Goal: Communication & Community: Share content

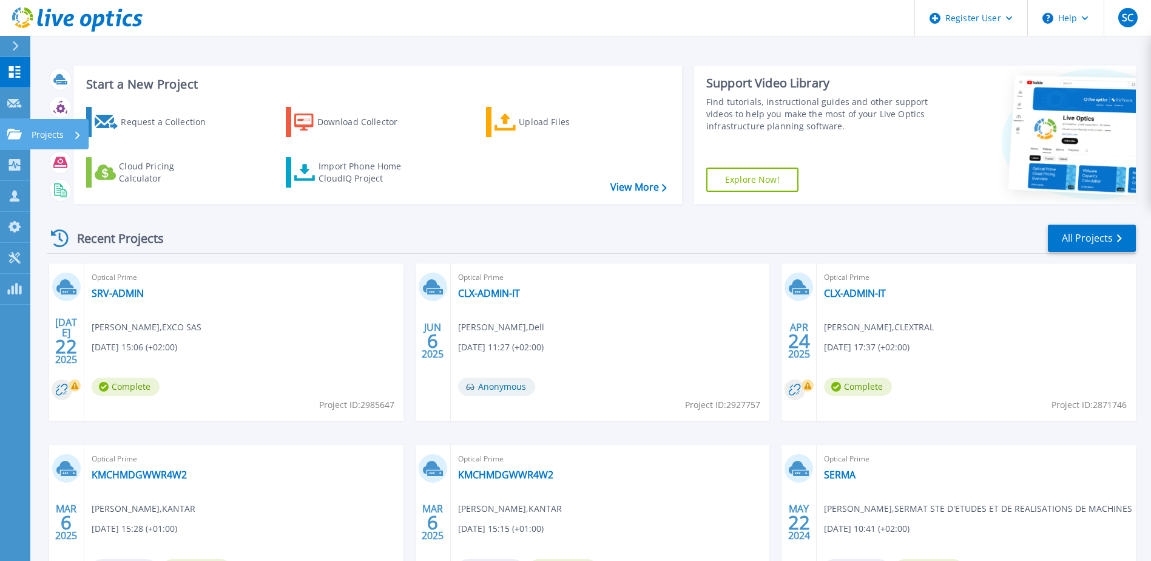
click at [26, 138] on link "Projects Projects" at bounding box center [15, 134] width 30 height 31
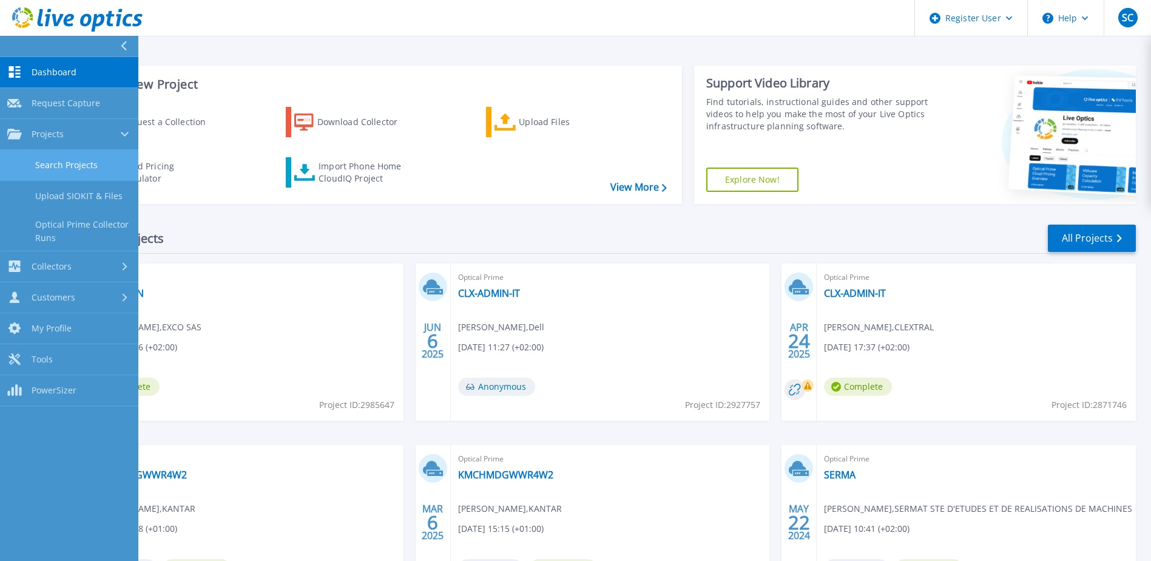
click at [47, 155] on link "Search Projects" at bounding box center [69, 165] width 138 height 31
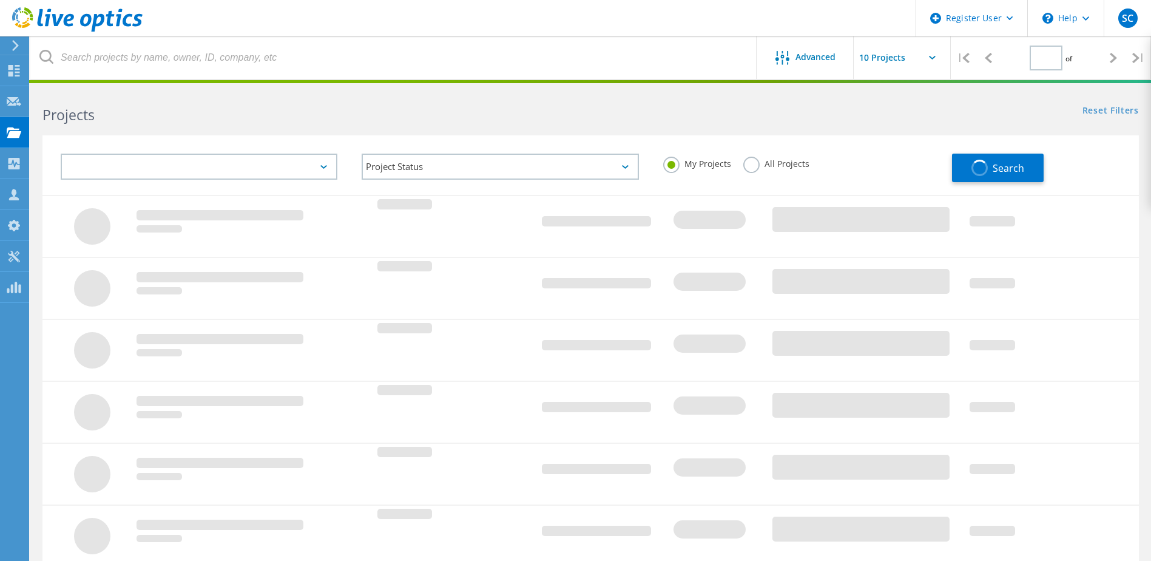
type input "1"
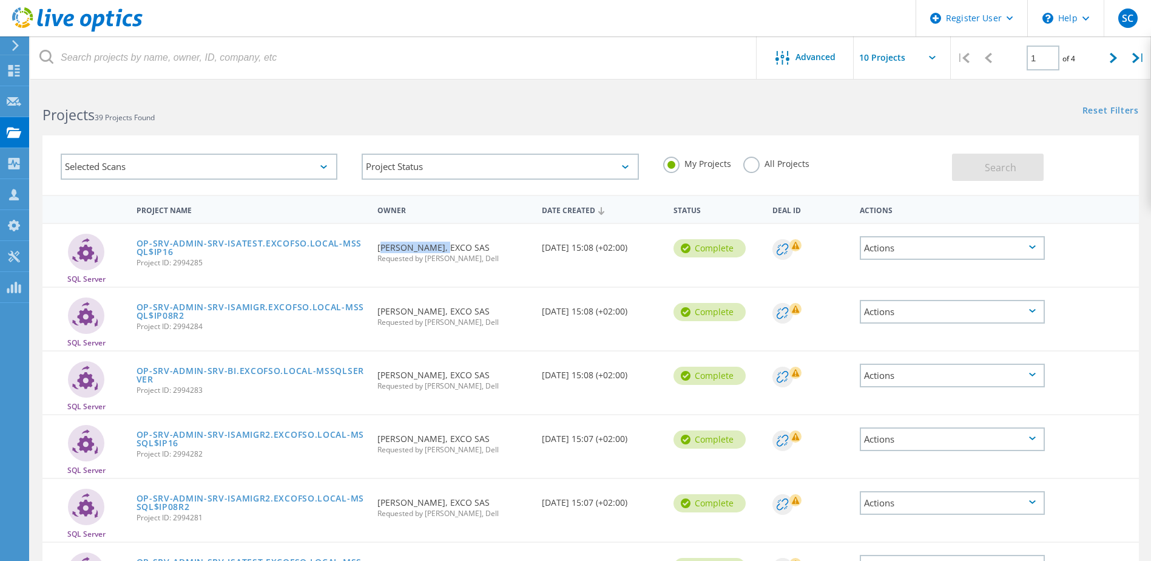
drag, startPoint x: 379, startPoint y: 245, endPoint x: 441, endPoint y: 250, distance: 62.1
click at [441, 250] on div "Requested By Patrice MAURAN, EXCO SAS Requested by Sebastien Capon, Dell" at bounding box center [453, 249] width 164 height 50
copy div "[PERSON_NAME]"
click at [217, 165] on div "Selected Scans" at bounding box center [199, 167] width 277 height 26
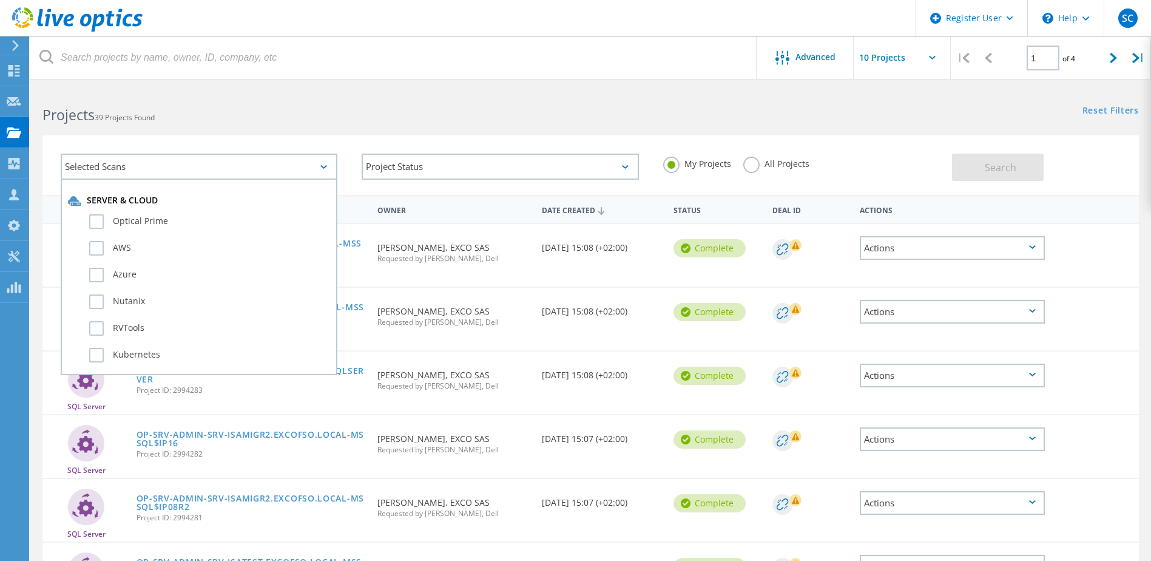
click at [746, 163] on label "All Projects" at bounding box center [776, 163] width 66 height 12
click at [0, 0] on input "All Projects" at bounding box center [0, 0] width 0 height 0
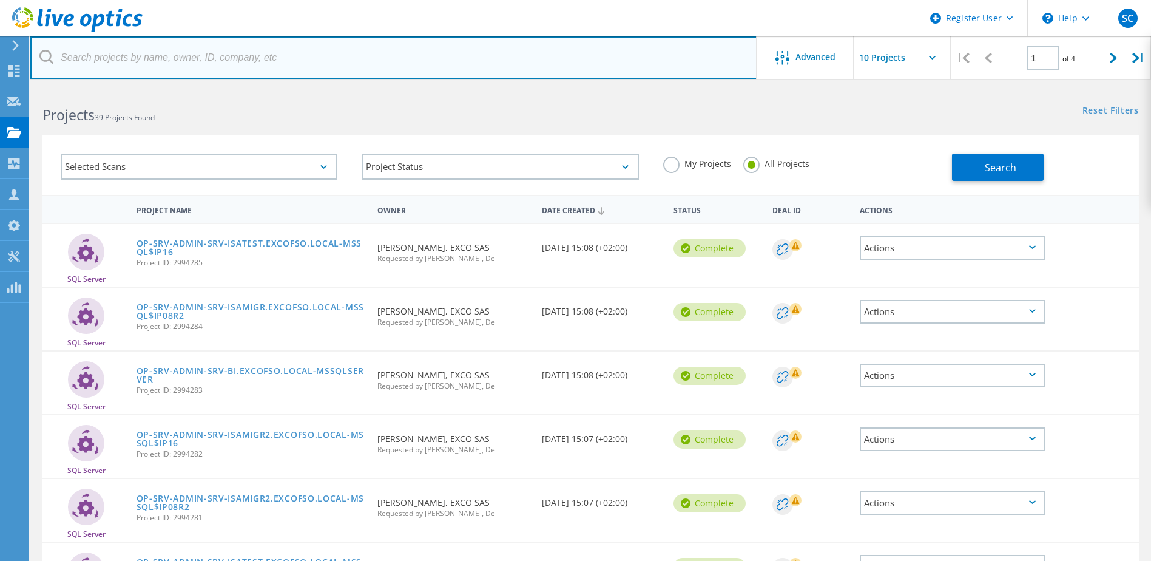
click at [189, 64] on input "text" at bounding box center [393, 57] width 727 height 42
paste input "Patrice MAURAN"
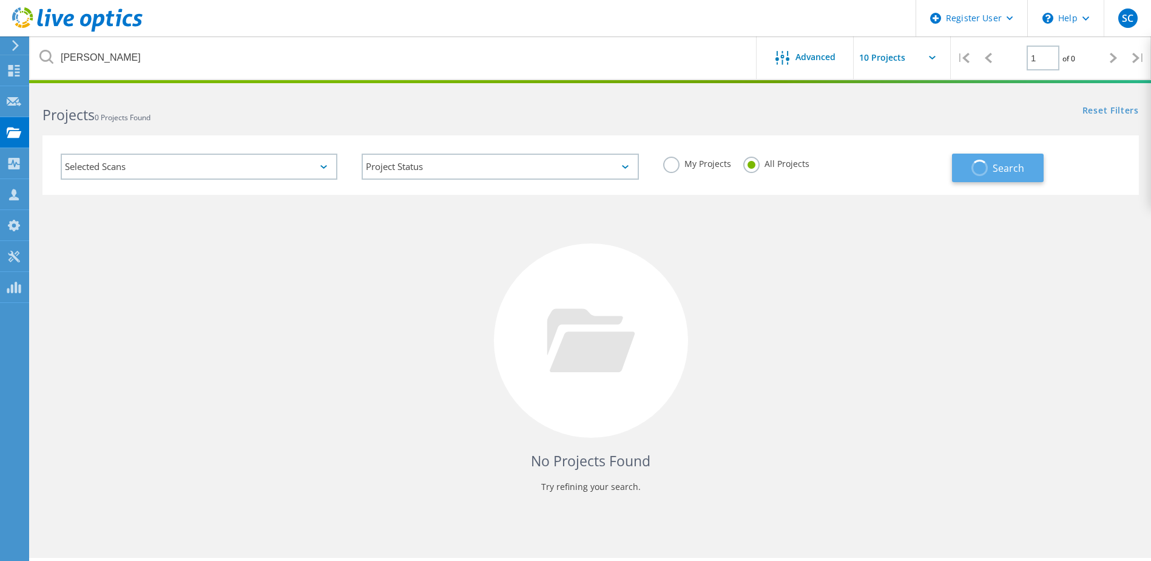
click at [990, 169] on button "Search" at bounding box center [998, 168] width 92 height 29
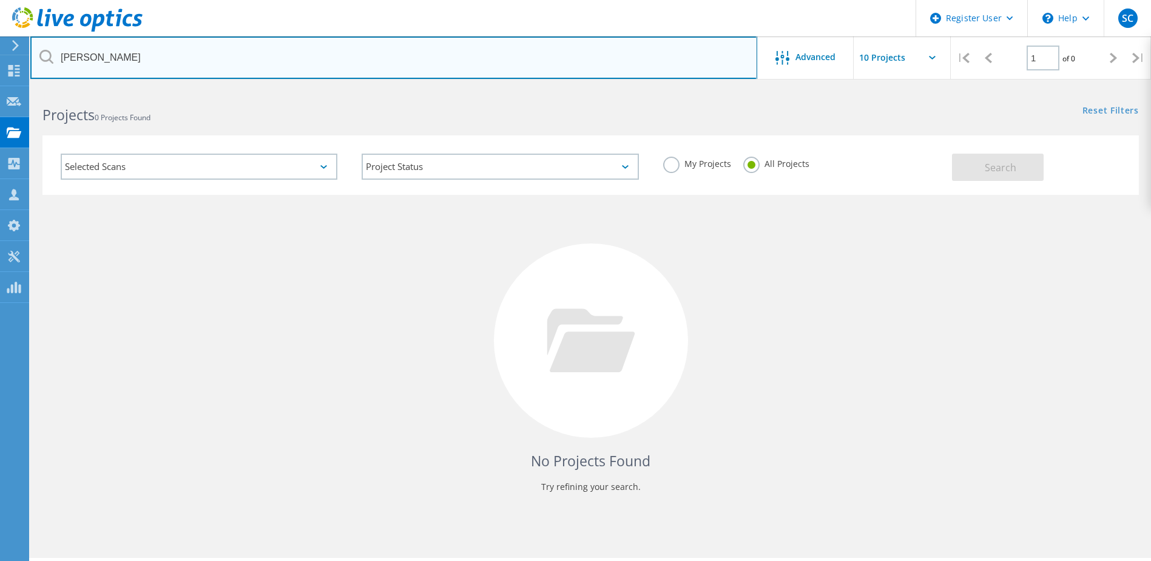
click at [74, 55] on input "Patrice MAURAN" at bounding box center [393, 57] width 727 height 42
click at [74, 53] on input "Patrice MAURAN" at bounding box center [393, 57] width 727 height 42
drag, startPoint x: 169, startPoint y: 56, endPoint x: -2, endPoint y: 59, distance: 171.1
click at [0, 59] on html "Register User \n Help Explore Helpful Articles Contact Support SC Dell User Seb…" at bounding box center [575, 297] width 1151 height 594
click at [130, 59] on input "exco" at bounding box center [393, 57] width 727 height 42
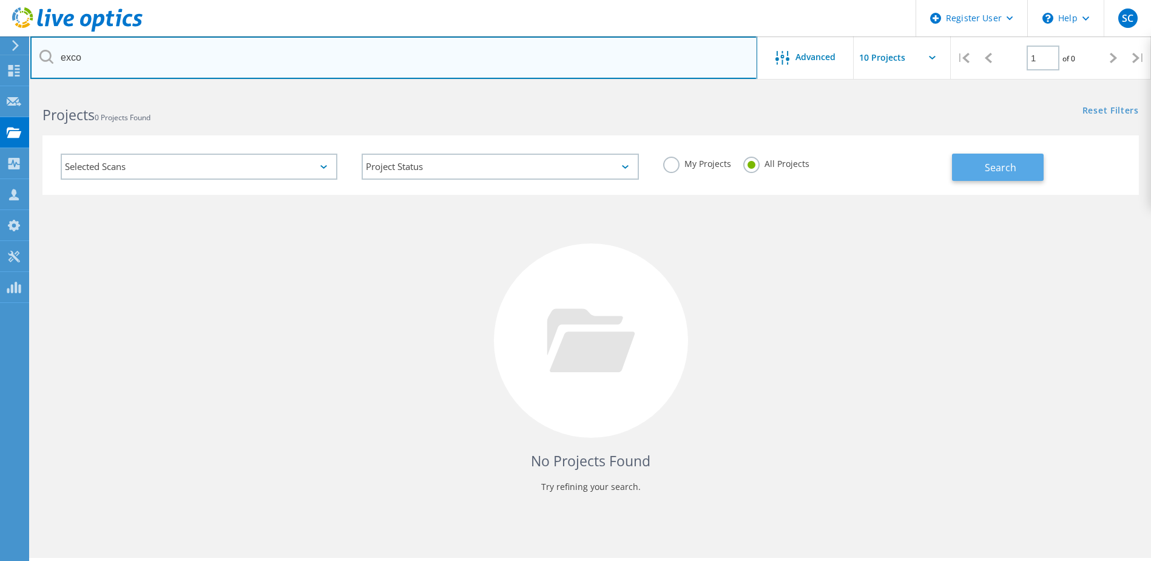
type input "exco"
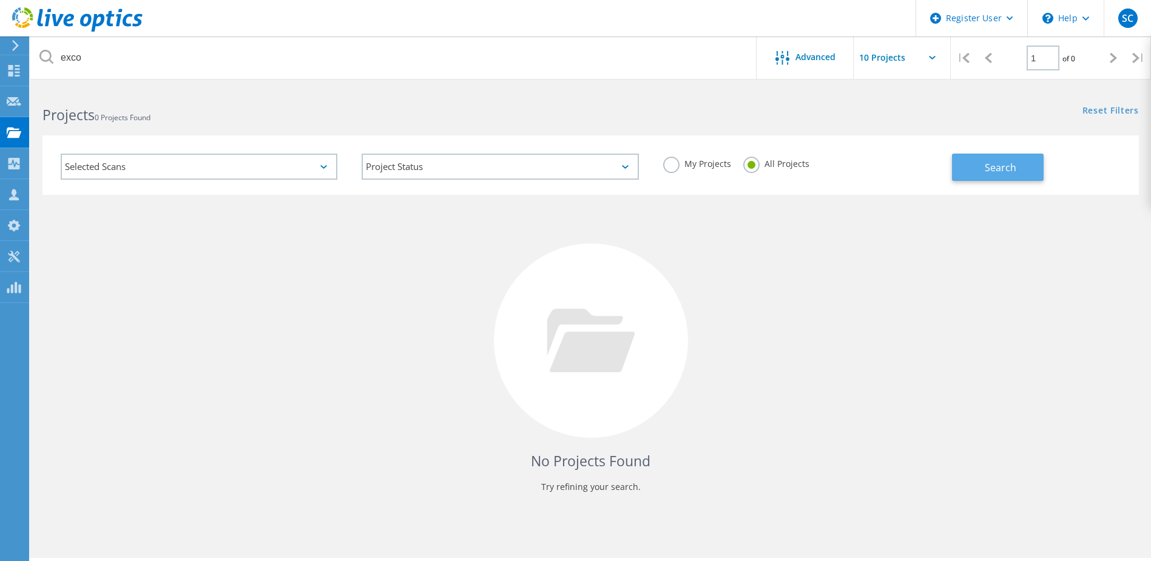
click at [992, 166] on span "Search" at bounding box center [1001, 167] width 32 height 13
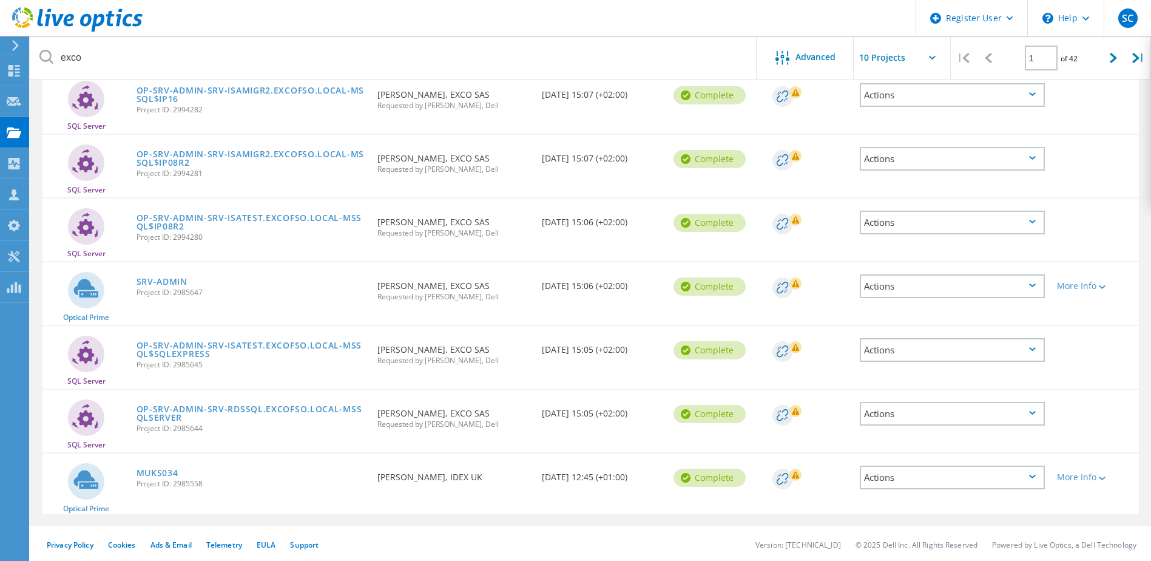
scroll to position [346, 0]
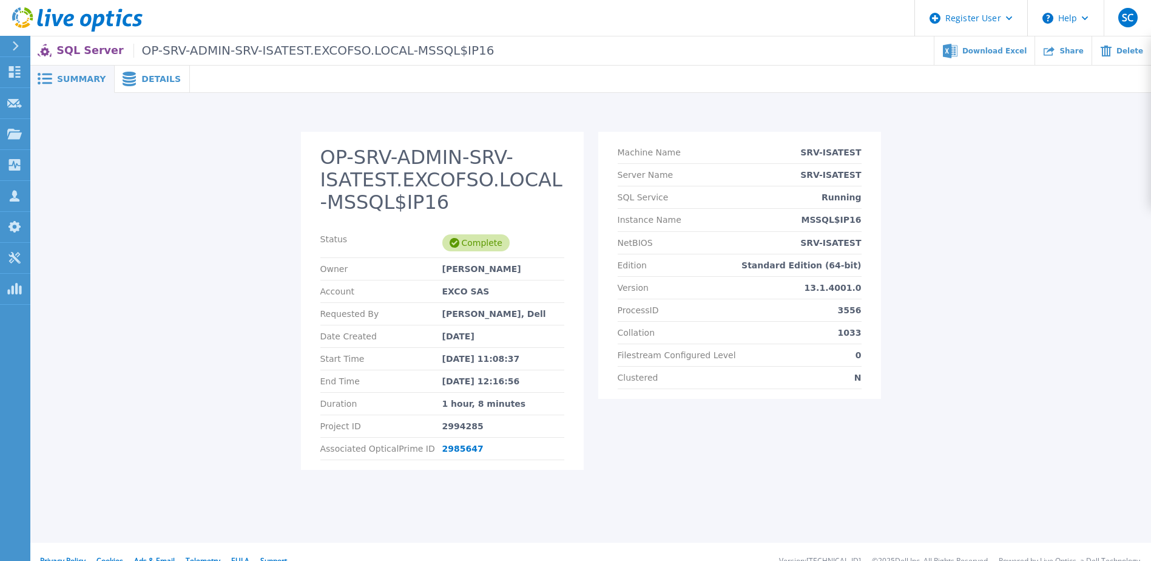
click at [81, 81] on span "Summary" at bounding box center [81, 79] width 49 height 8
click at [130, 81] on span at bounding box center [128, 79] width 27 height 15
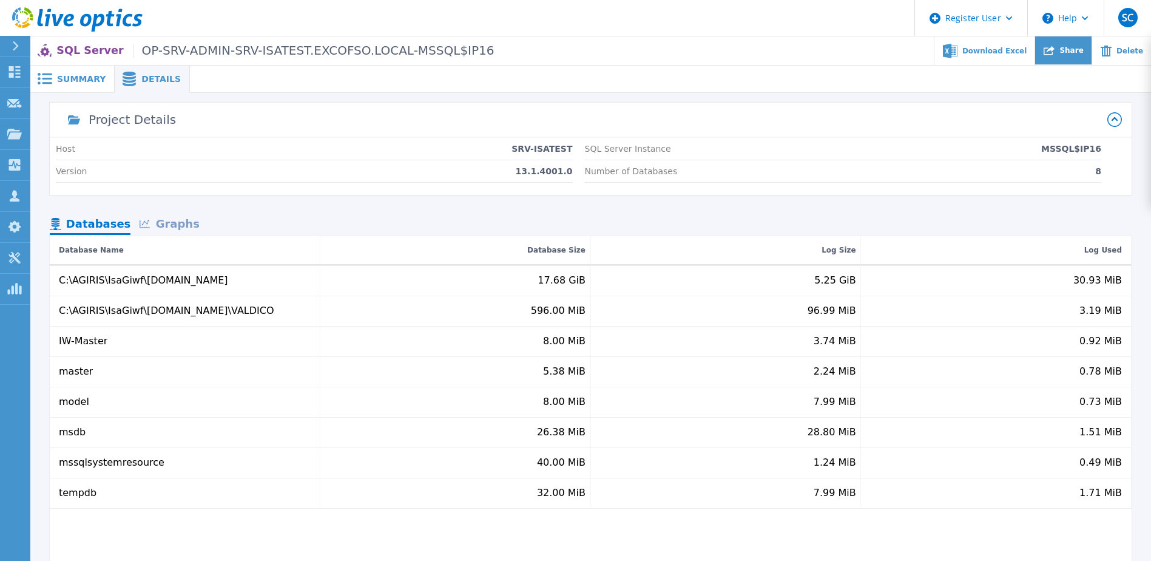
click at [1079, 48] on span "Share" at bounding box center [1071, 50] width 24 height 7
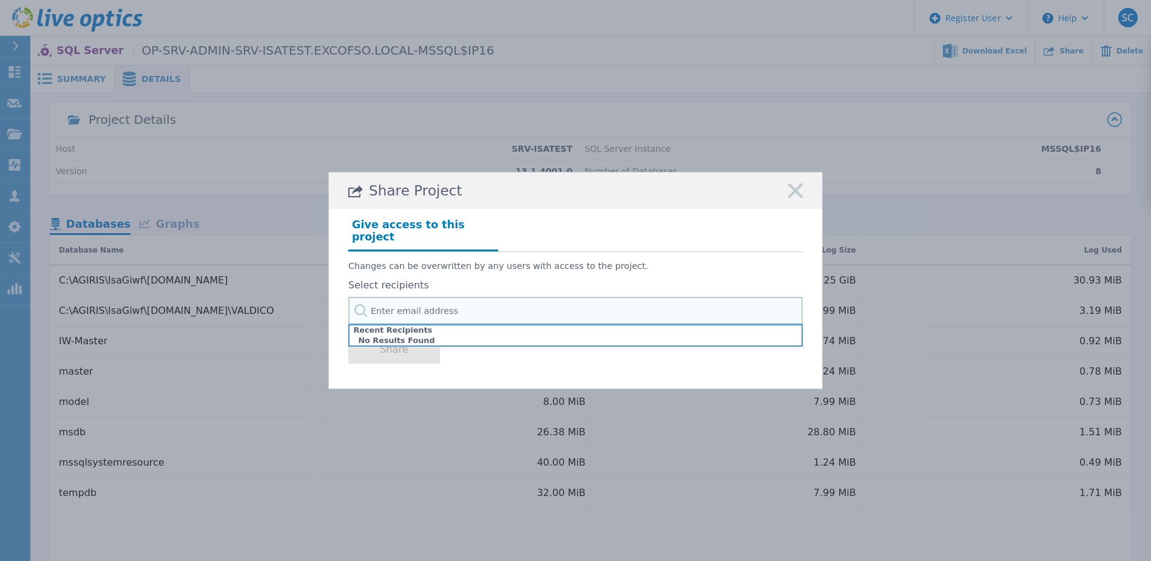
click at [485, 299] on input "text" at bounding box center [575, 310] width 454 height 27
paste input "spujol@scriba.fr"
type input "[EMAIL_ADDRESS][DOMAIN_NAME]"
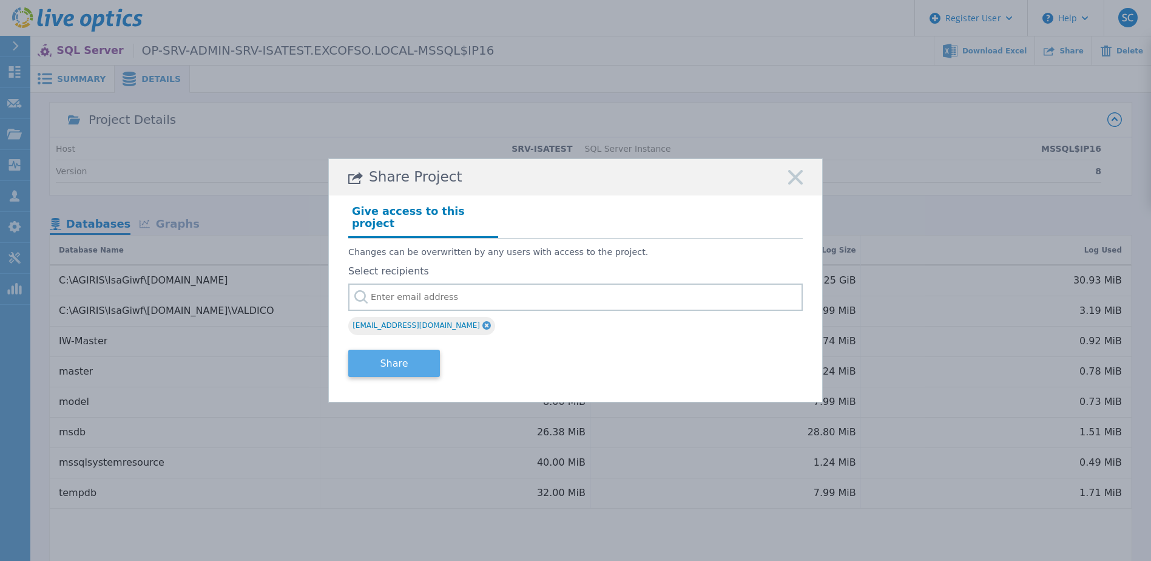
click at [394, 358] on button "Share" at bounding box center [394, 362] width 92 height 27
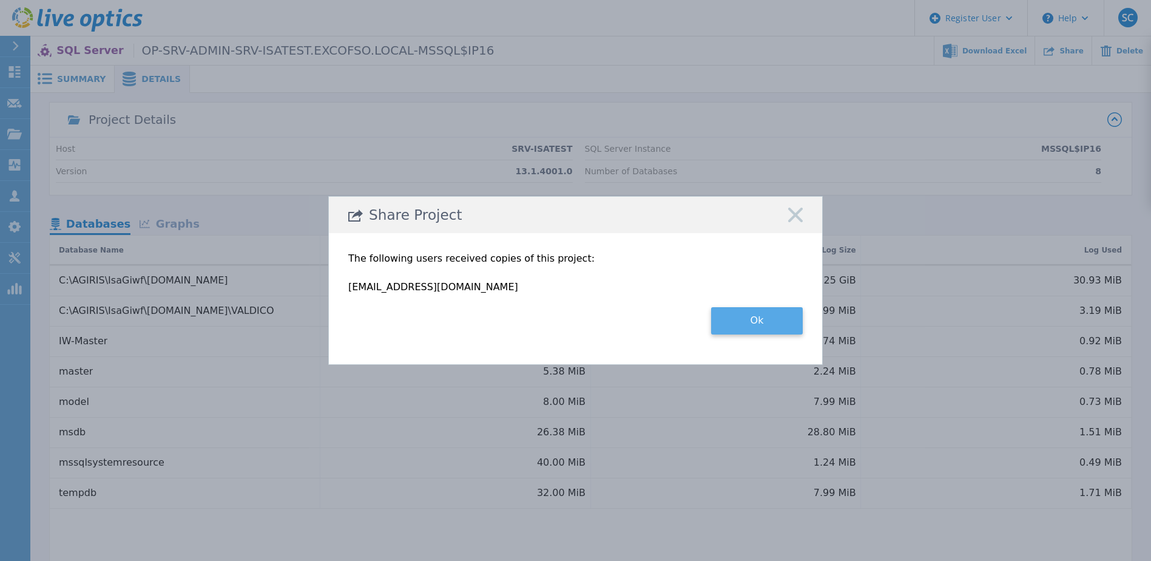
click at [737, 325] on button "Ok" at bounding box center [757, 320] width 92 height 27
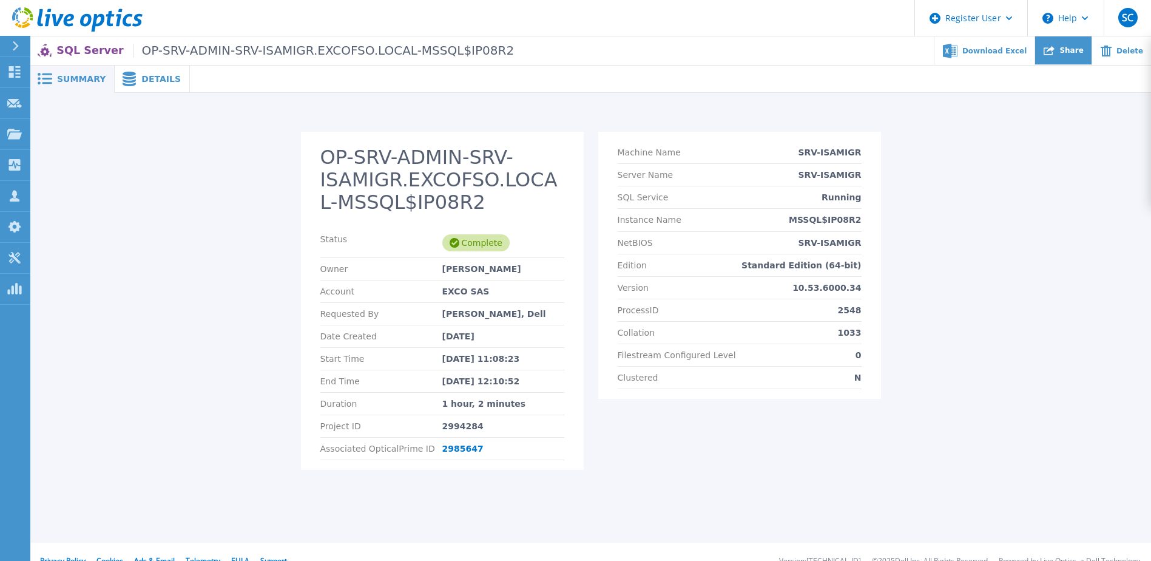
click at [1070, 53] on span "Share" at bounding box center [1071, 50] width 24 height 7
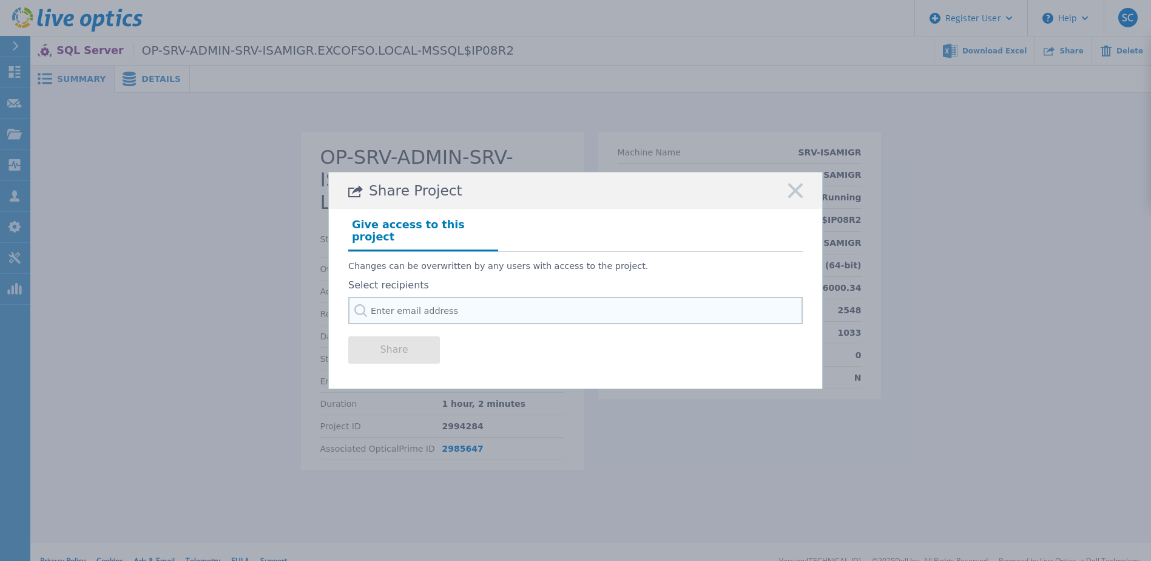
click at [417, 306] on input "text" at bounding box center [575, 310] width 454 height 27
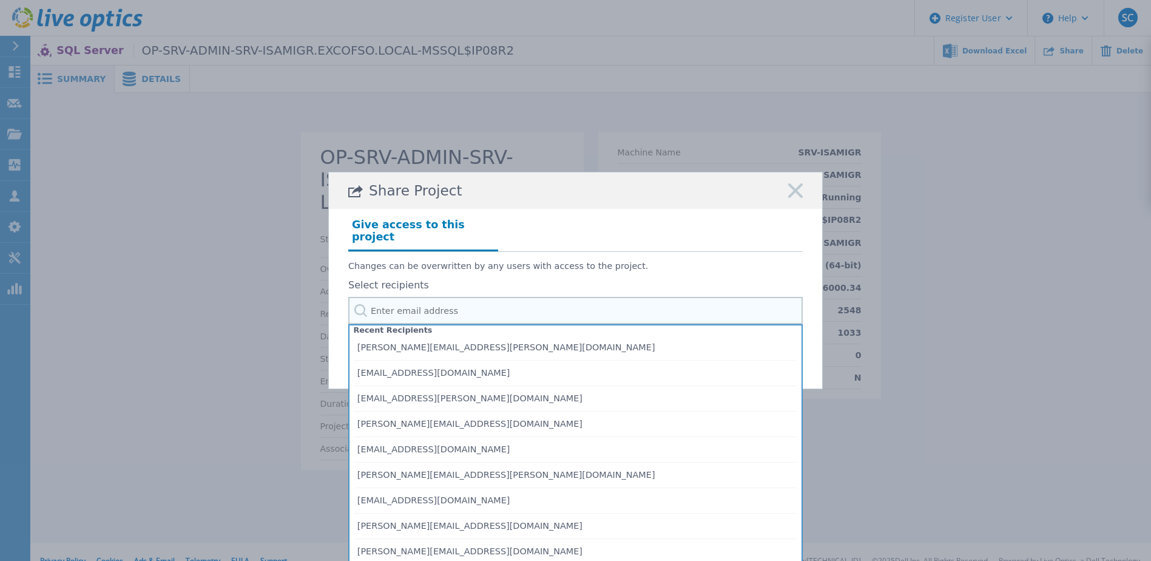
paste input "spujol@scriba.fr"
type input "spujol@scriba.fr"
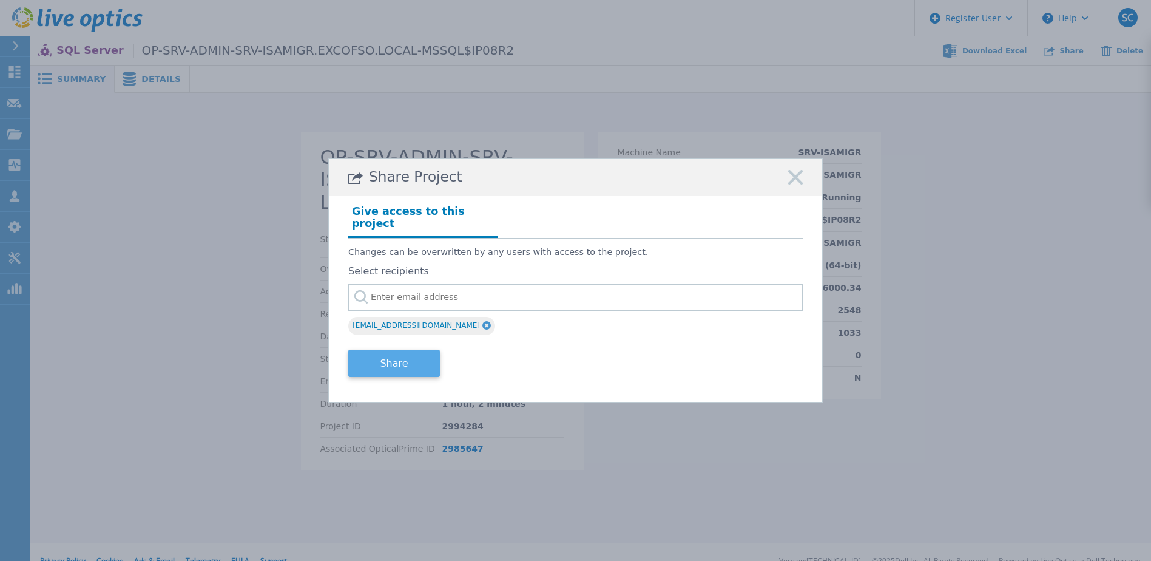
click at [380, 357] on button "Share" at bounding box center [394, 362] width 92 height 27
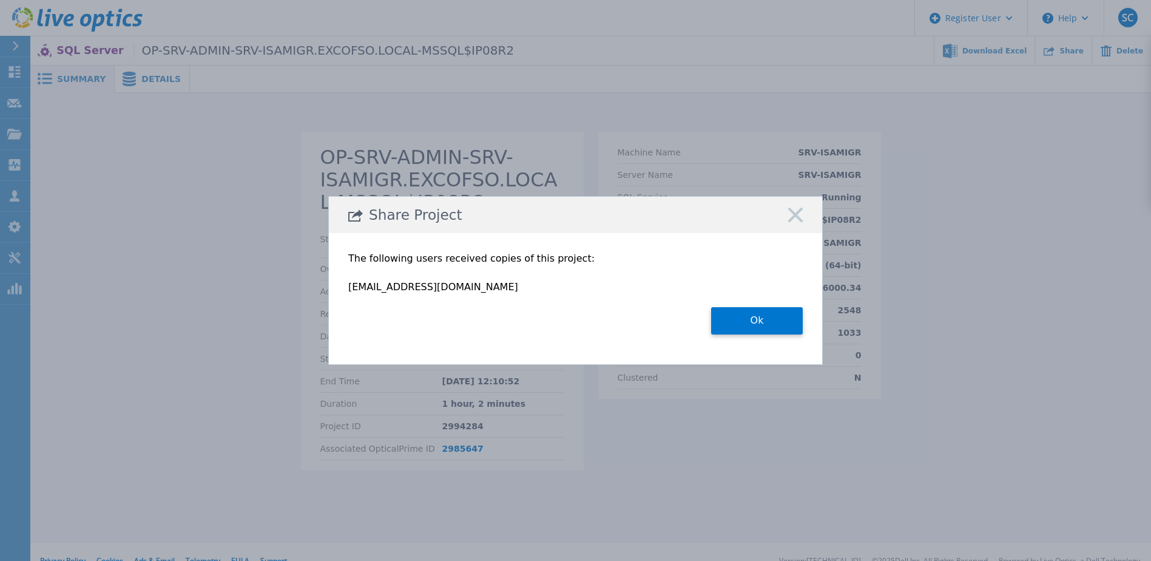
click at [747, 325] on button "Ok" at bounding box center [757, 320] width 92 height 27
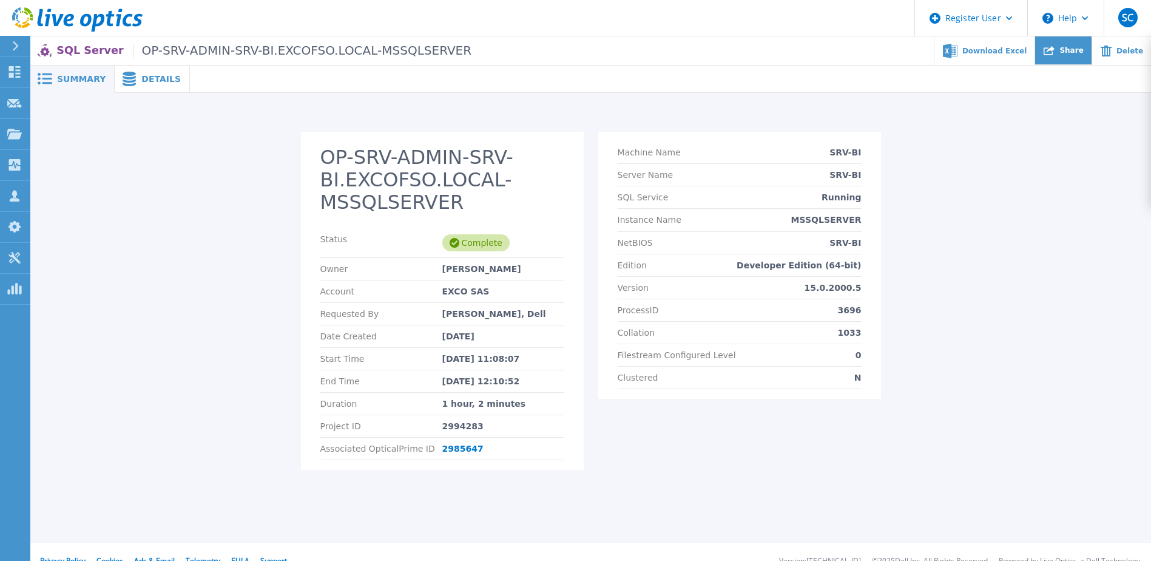
click at [1070, 50] on span "Share" at bounding box center [1071, 50] width 24 height 7
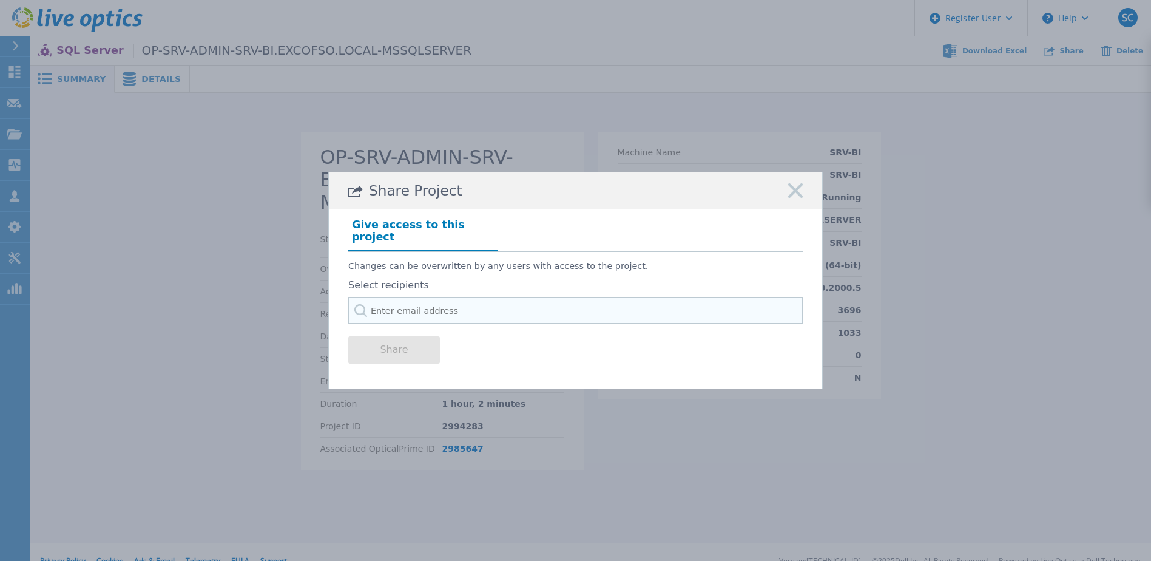
click at [409, 300] on input "text" at bounding box center [575, 310] width 454 height 27
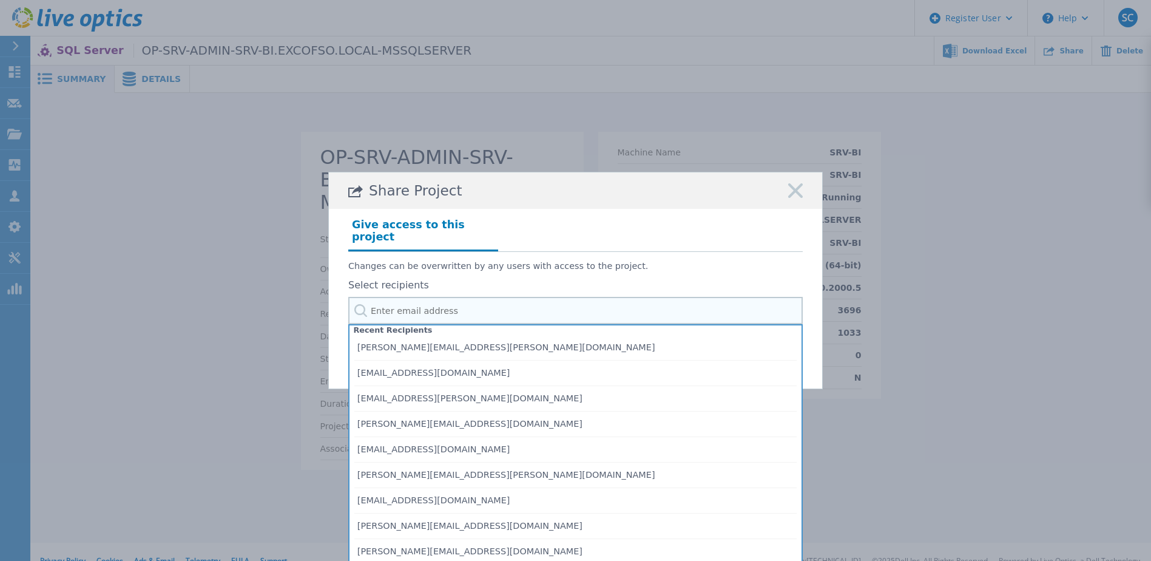
paste input "[EMAIL_ADDRESS][DOMAIN_NAME]"
type input "[EMAIL_ADDRESS][DOMAIN_NAME]"
click at [288, 329] on div "Share Project Give access to this project Changes can be overwritten by any use…" at bounding box center [575, 280] width 1151 height 561
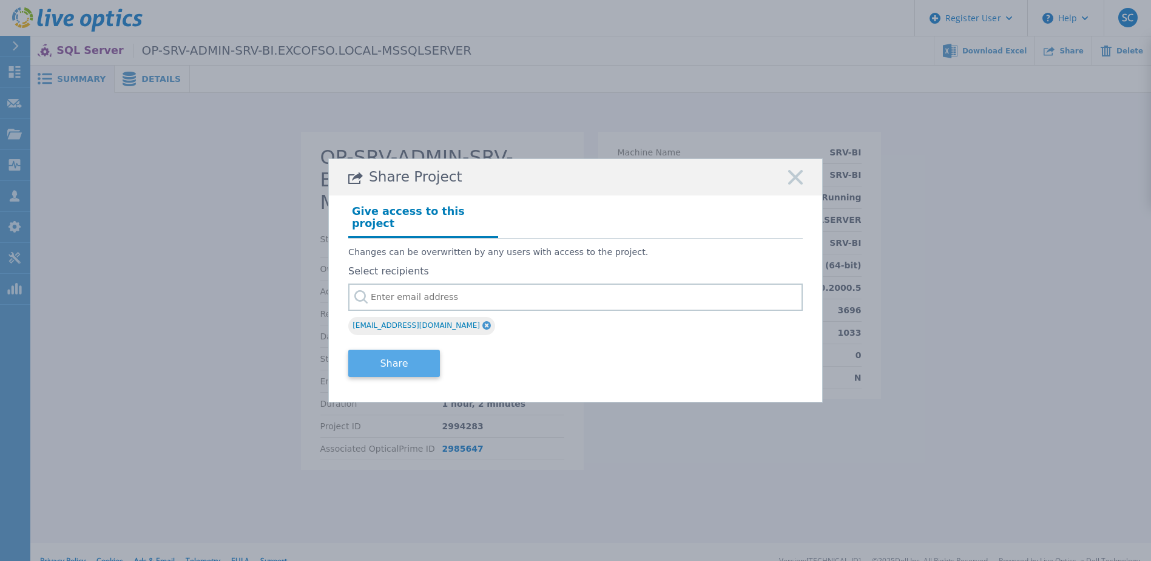
click at [403, 364] on button "Share" at bounding box center [394, 362] width 92 height 27
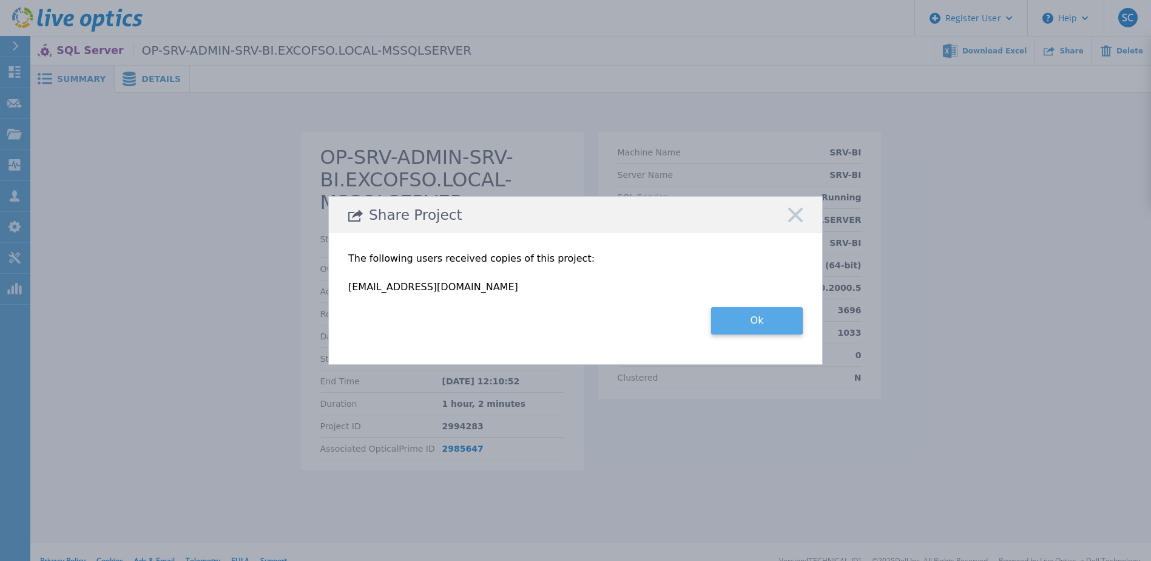
click at [757, 320] on button "Ok" at bounding box center [757, 320] width 92 height 27
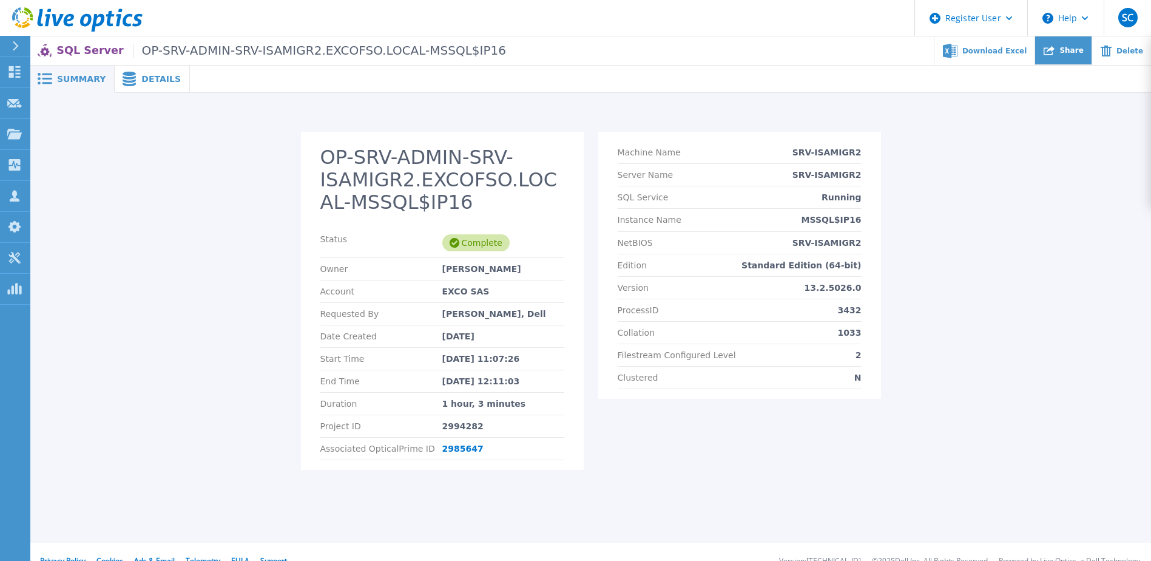
click at [1065, 50] on div "Share" at bounding box center [1063, 50] width 56 height 29
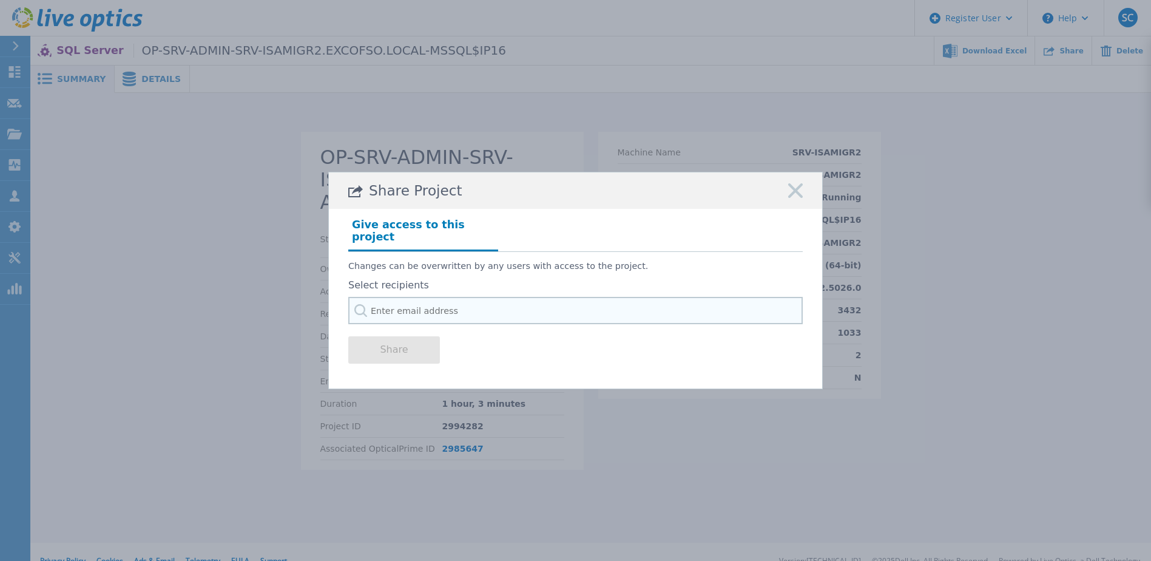
click at [458, 300] on input "text" at bounding box center [575, 310] width 454 height 27
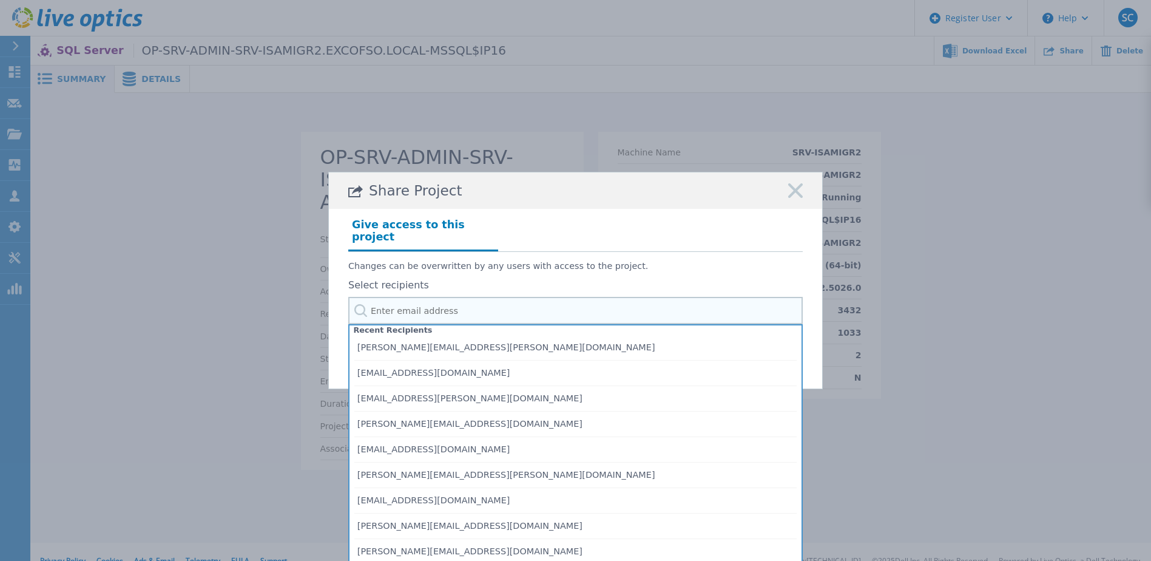
paste input "[EMAIL_ADDRESS][DOMAIN_NAME]"
type input "[EMAIL_ADDRESS][DOMAIN_NAME]"
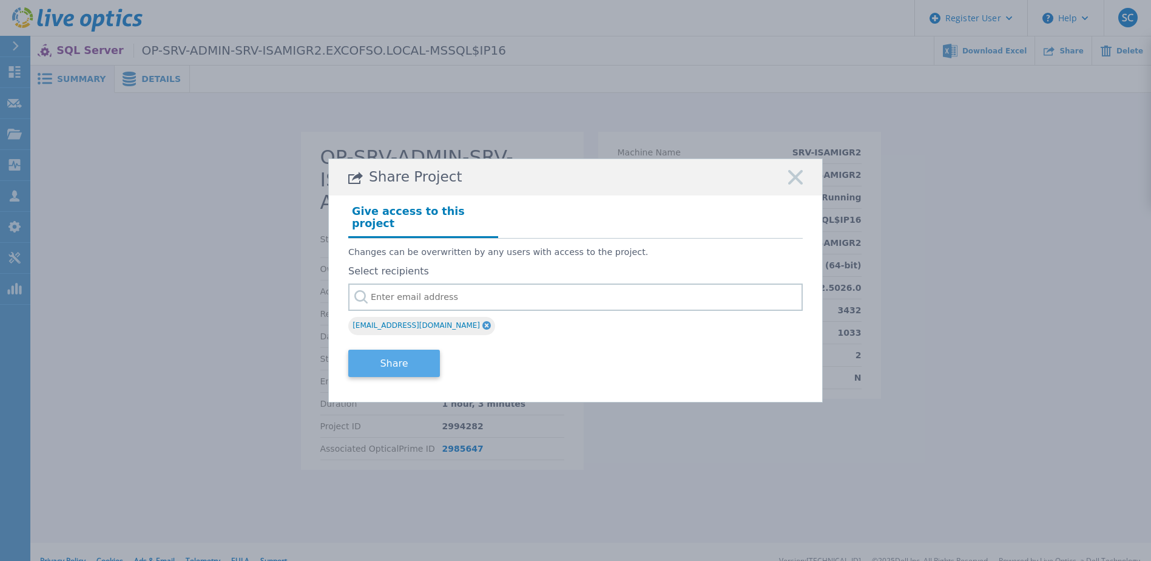
click at [393, 359] on button "Share" at bounding box center [394, 362] width 92 height 27
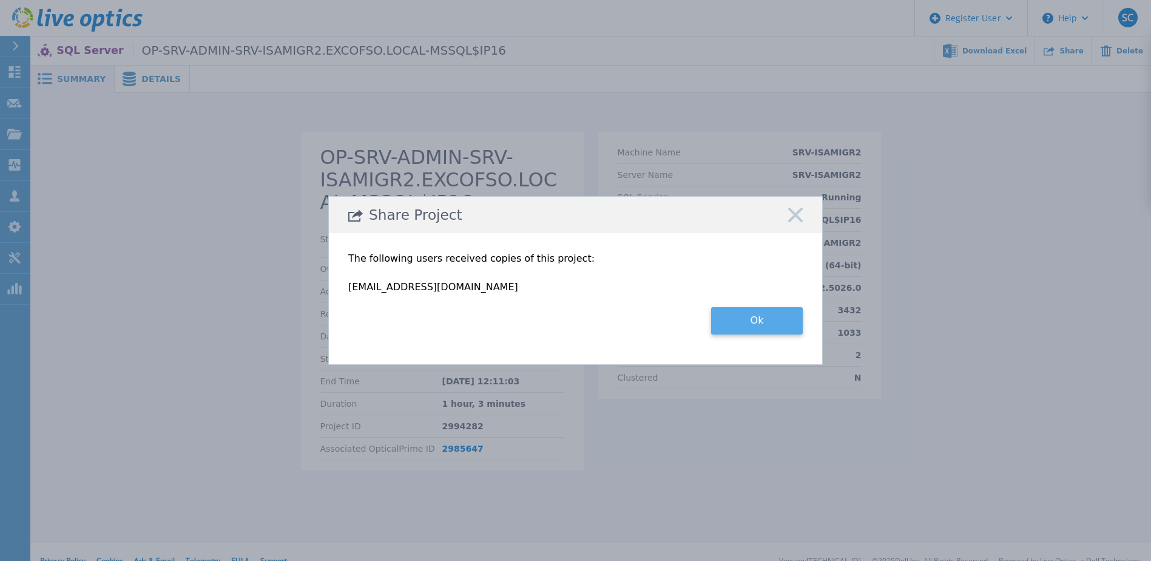
click at [740, 319] on button "Ok" at bounding box center [757, 320] width 92 height 27
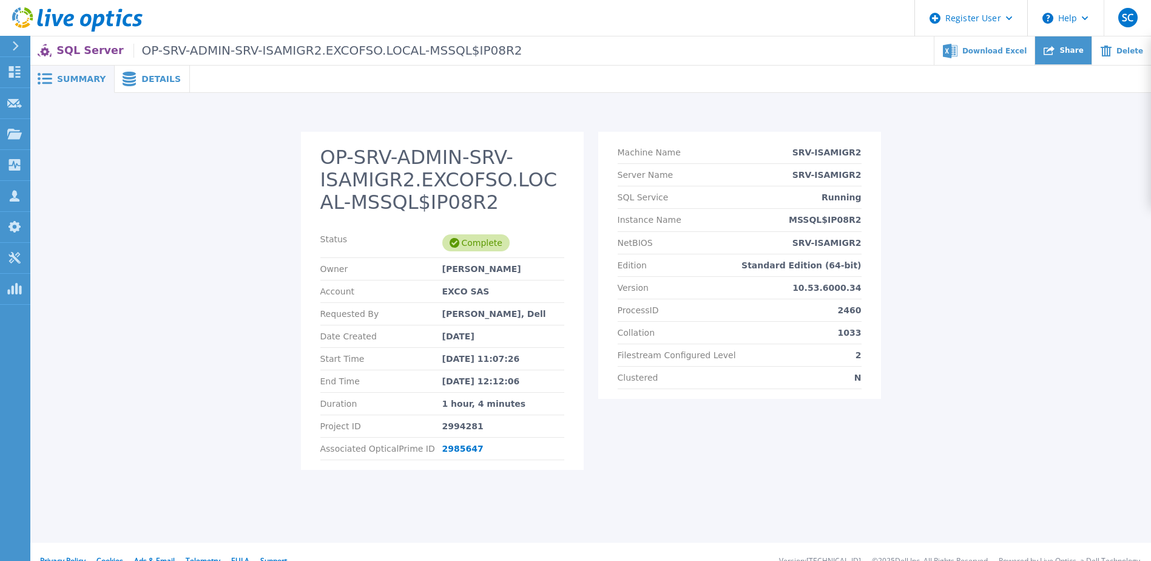
click at [1055, 46] on icon at bounding box center [1049, 50] width 11 height 9
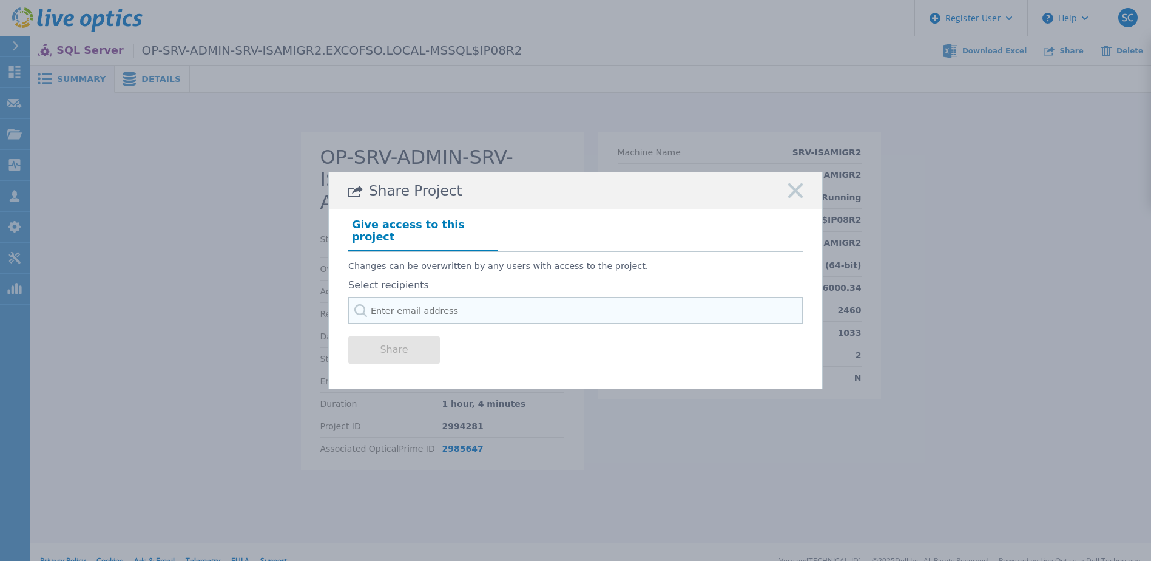
click at [490, 297] on input "text" at bounding box center [575, 310] width 454 height 27
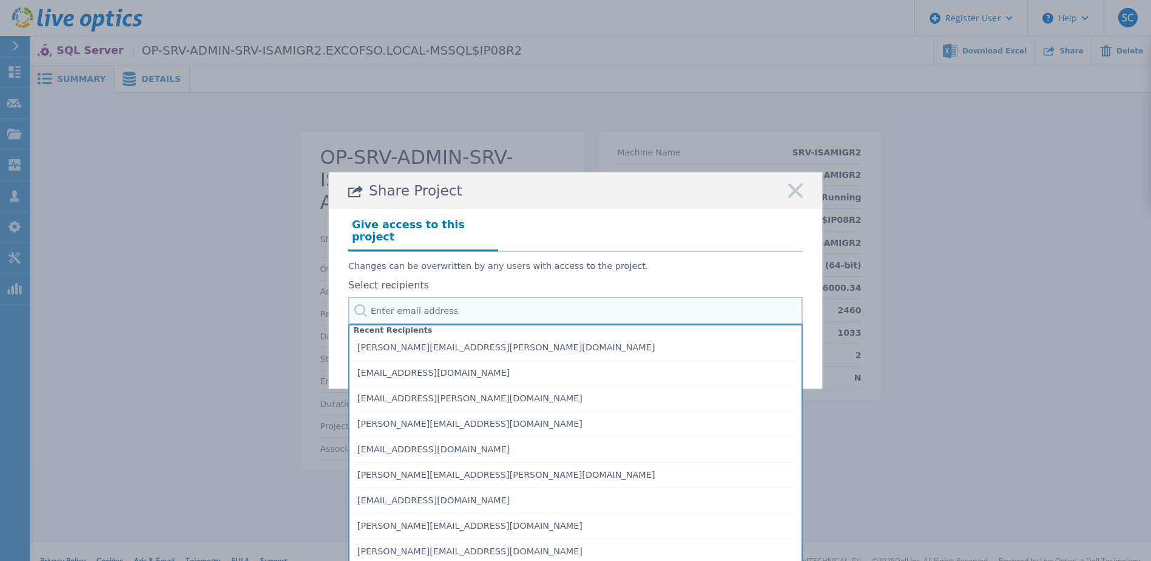
paste input "[EMAIL_ADDRESS][DOMAIN_NAME]"
type input "[EMAIL_ADDRESS][DOMAIN_NAME]"
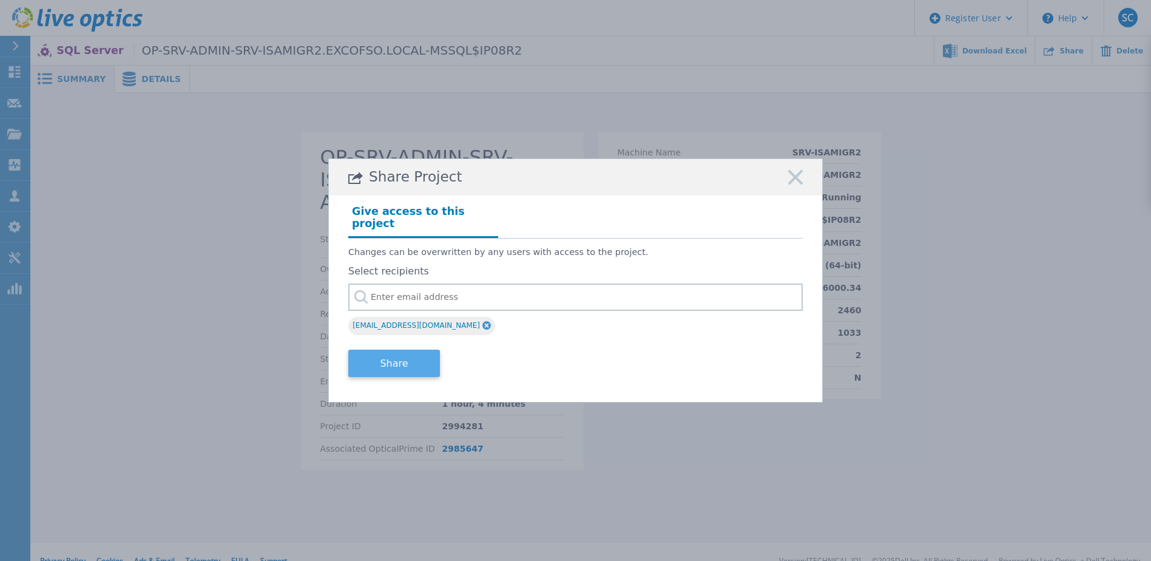
click at [386, 364] on button "Share" at bounding box center [394, 362] width 92 height 27
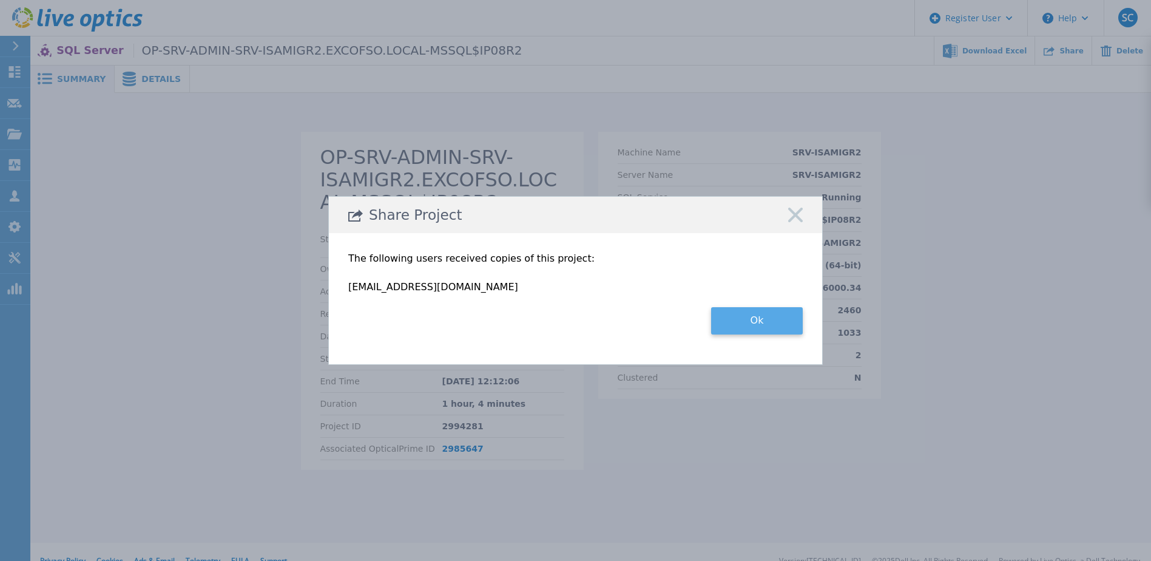
click at [788, 319] on button "Ok" at bounding box center [757, 320] width 92 height 27
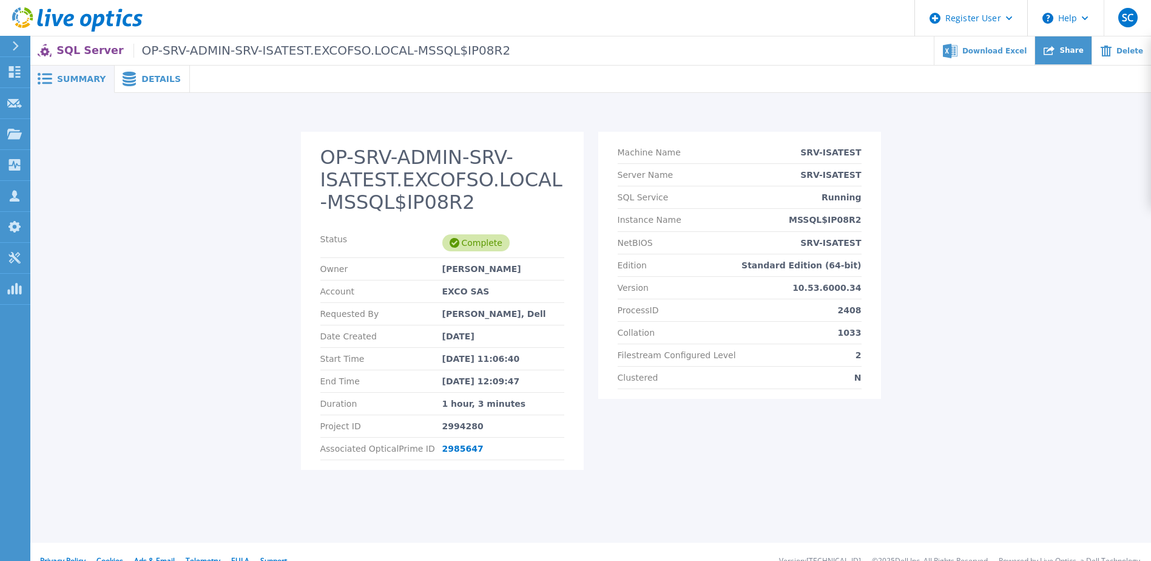
click at [1072, 47] on span "Share" at bounding box center [1071, 50] width 24 height 7
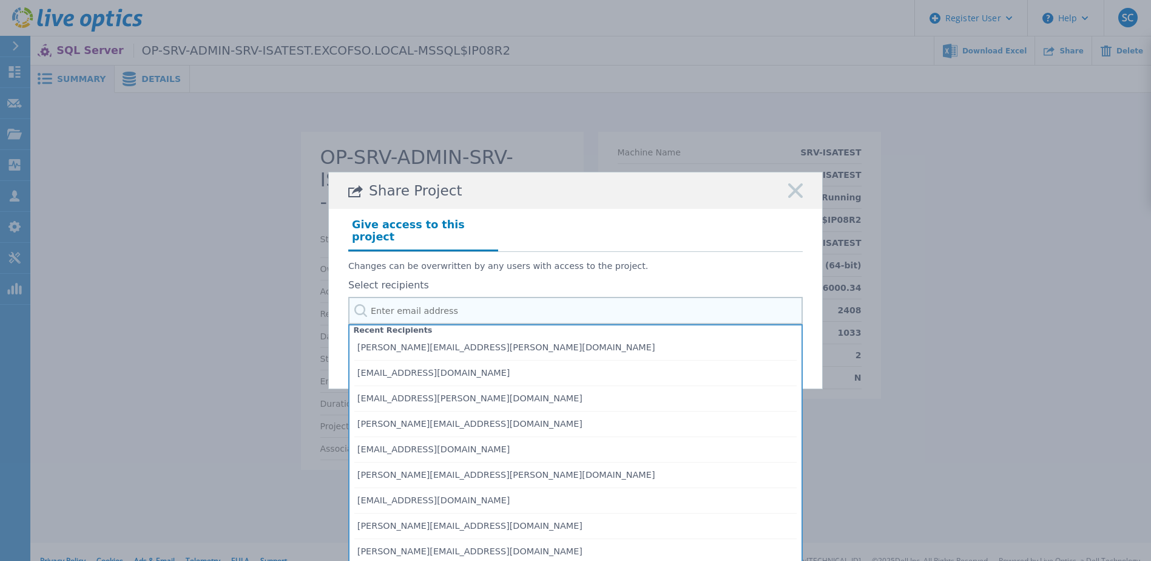
click at [441, 300] on input "text" at bounding box center [575, 310] width 454 height 27
paste input "[EMAIL_ADDRESS][DOMAIN_NAME]"
type input "[EMAIL_ADDRESS][DOMAIN_NAME]"
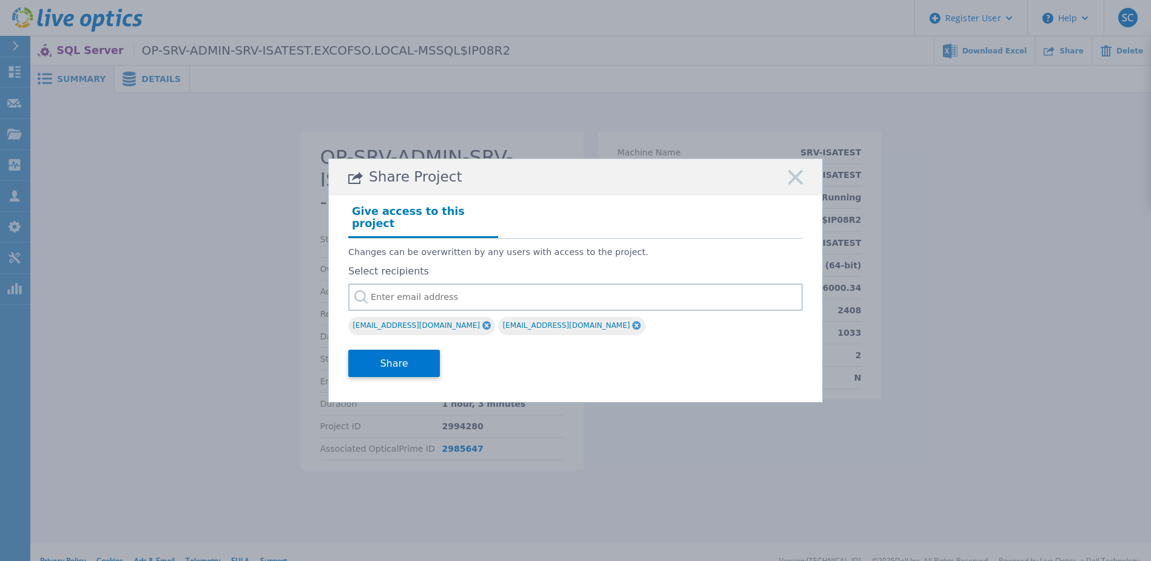
click at [482, 321] on icon at bounding box center [486, 325] width 8 height 8
click at [392, 357] on button "Share" at bounding box center [394, 362] width 92 height 27
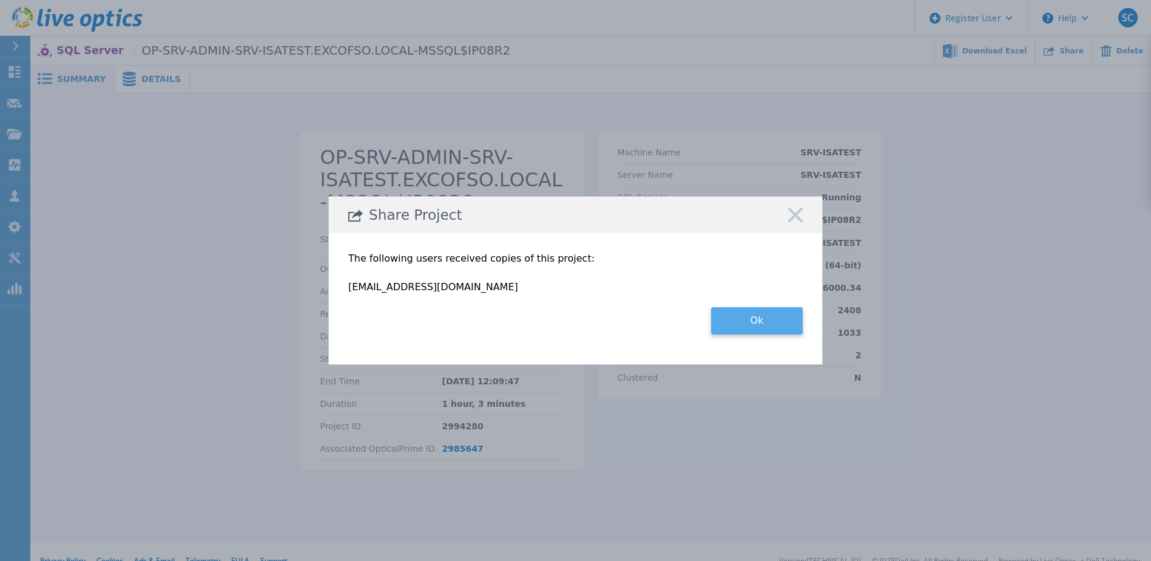
click at [753, 329] on button "Ok" at bounding box center [757, 320] width 92 height 27
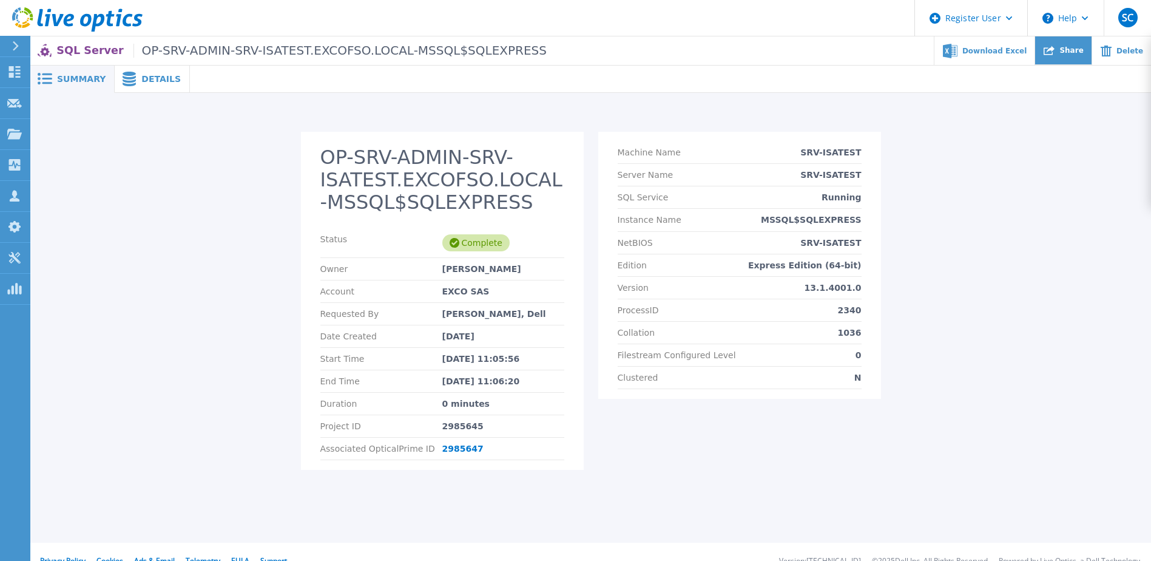
click at [1070, 54] on span "Share" at bounding box center [1071, 50] width 24 height 7
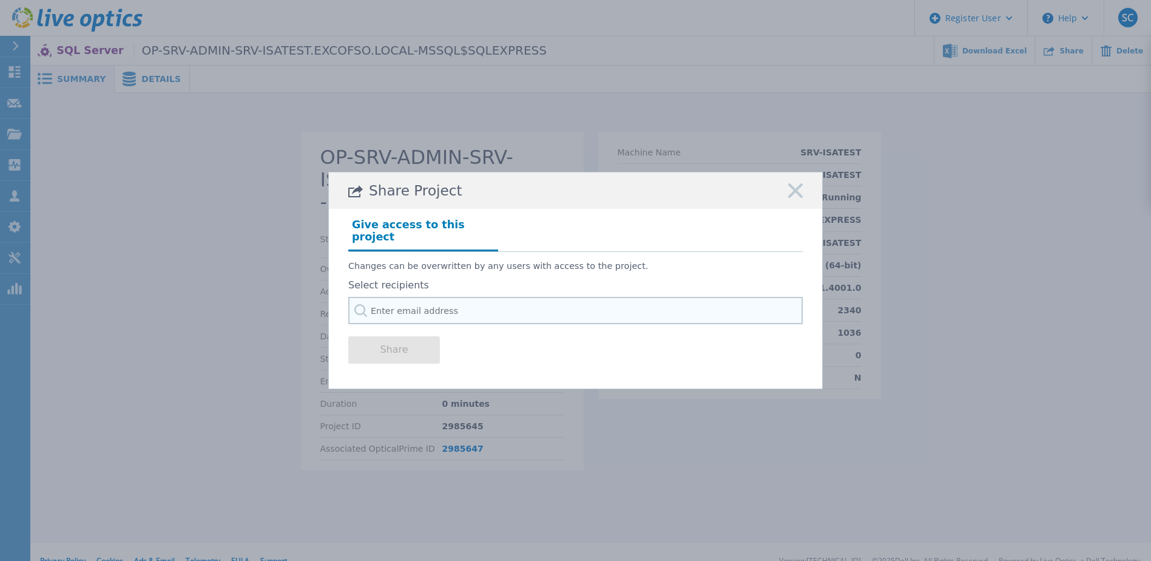
click at [478, 303] on input "text" at bounding box center [575, 310] width 454 height 27
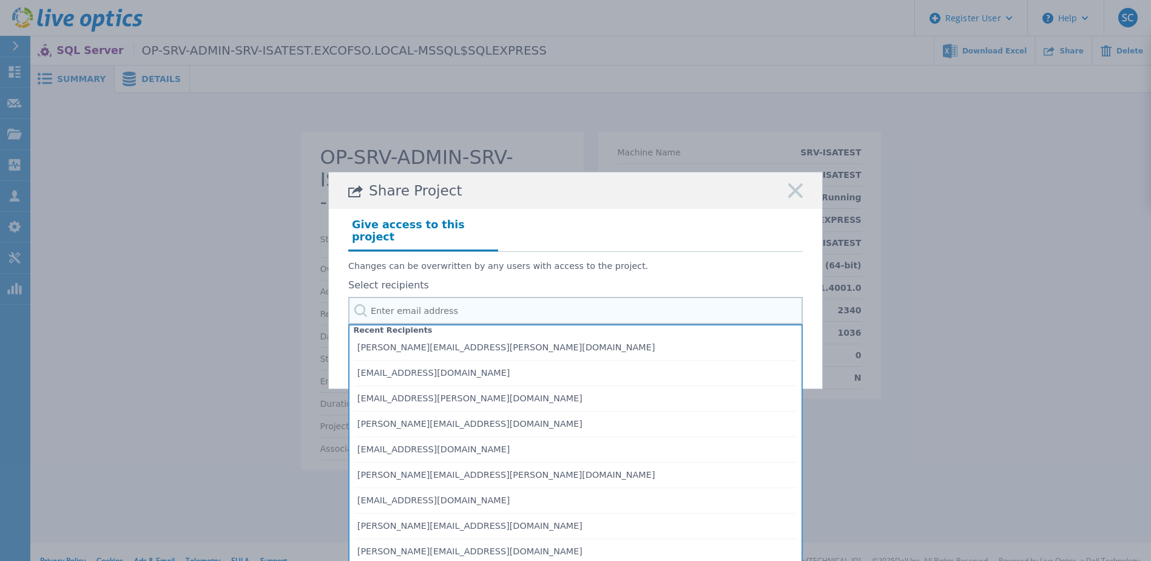
paste input "[EMAIL_ADDRESS][DOMAIN_NAME]"
type input "[EMAIL_ADDRESS][DOMAIN_NAME]"
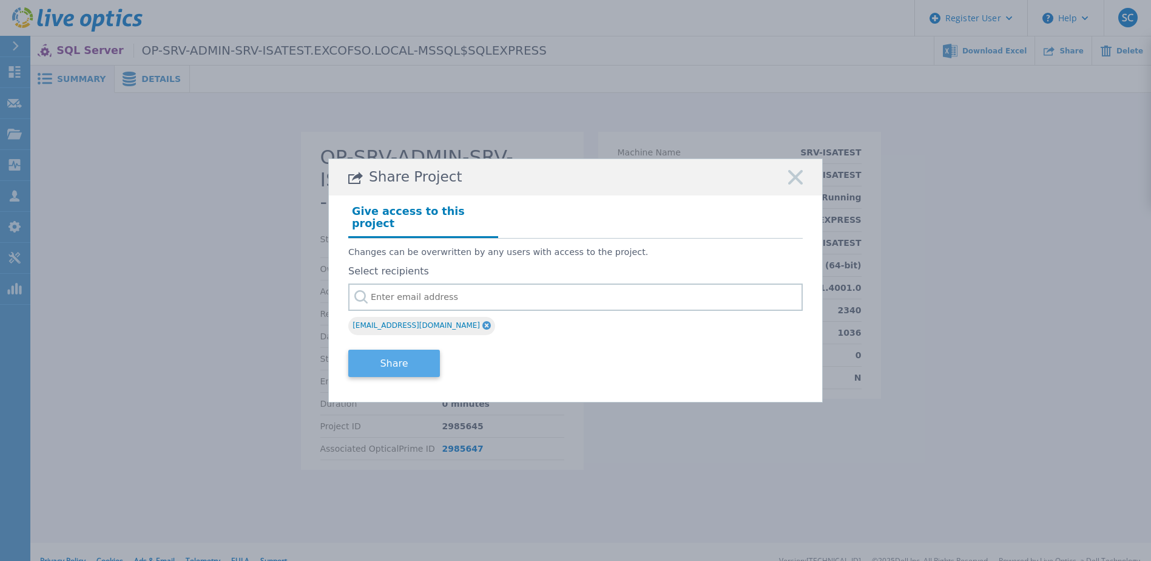
click at [391, 357] on button "Share" at bounding box center [394, 362] width 92 height 27
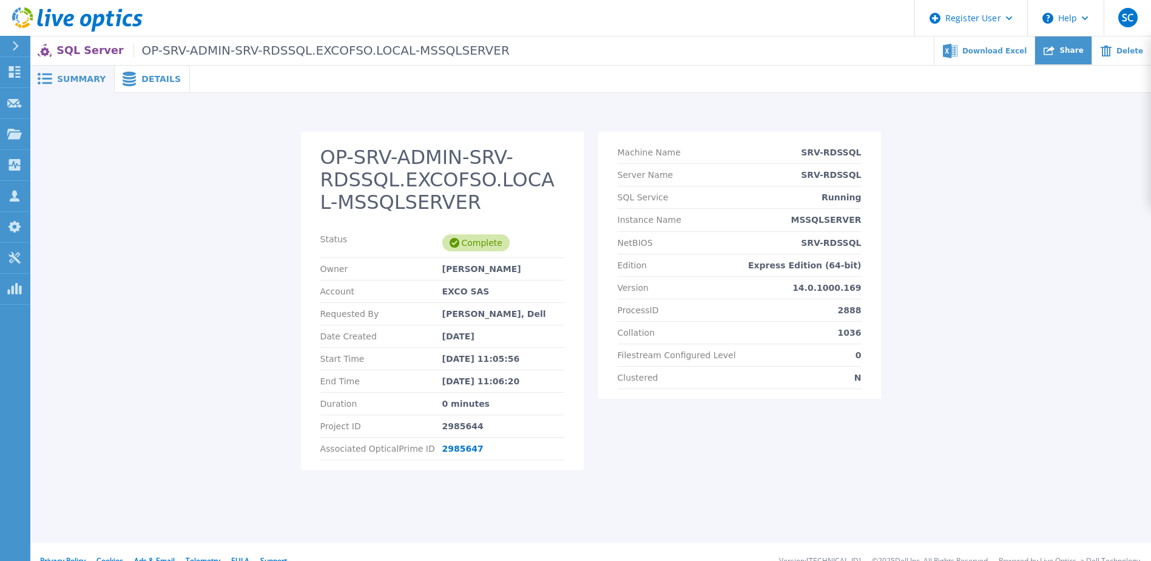
click at [1067, 55] on div "Share" at bounding box center [1063, 50] width 56 height 29
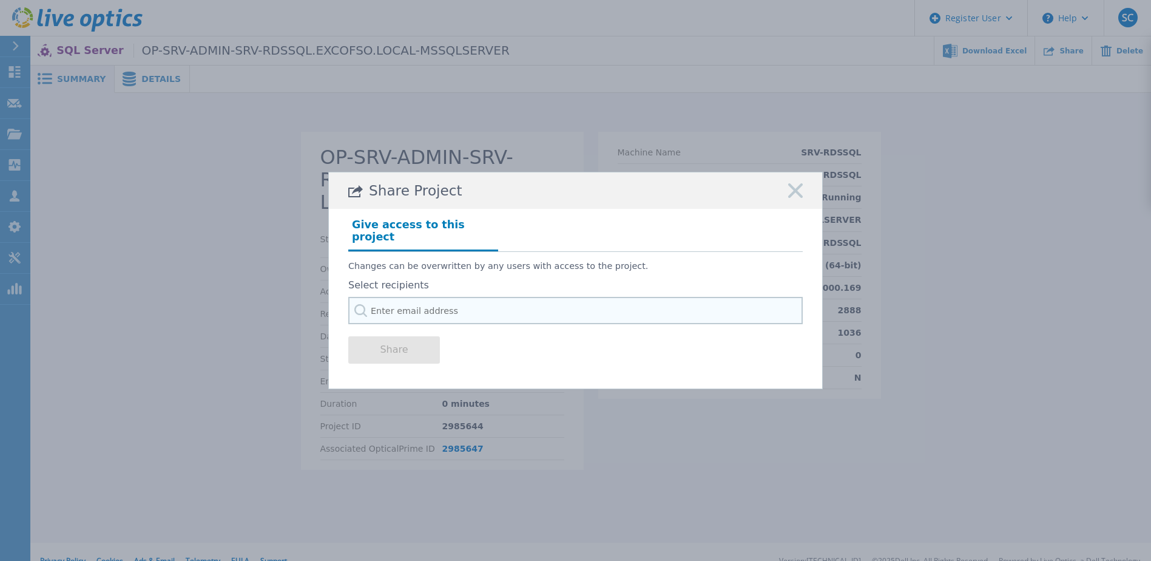
click at [431, 302] on input "text" at bounding box center [575, 310] width 454 height 27
paste input "[EMAIL_ADDRESS][DOMAIN_NAME]"
type input "[EMAIL_ADDRESS][DOMAIN_NAME]"
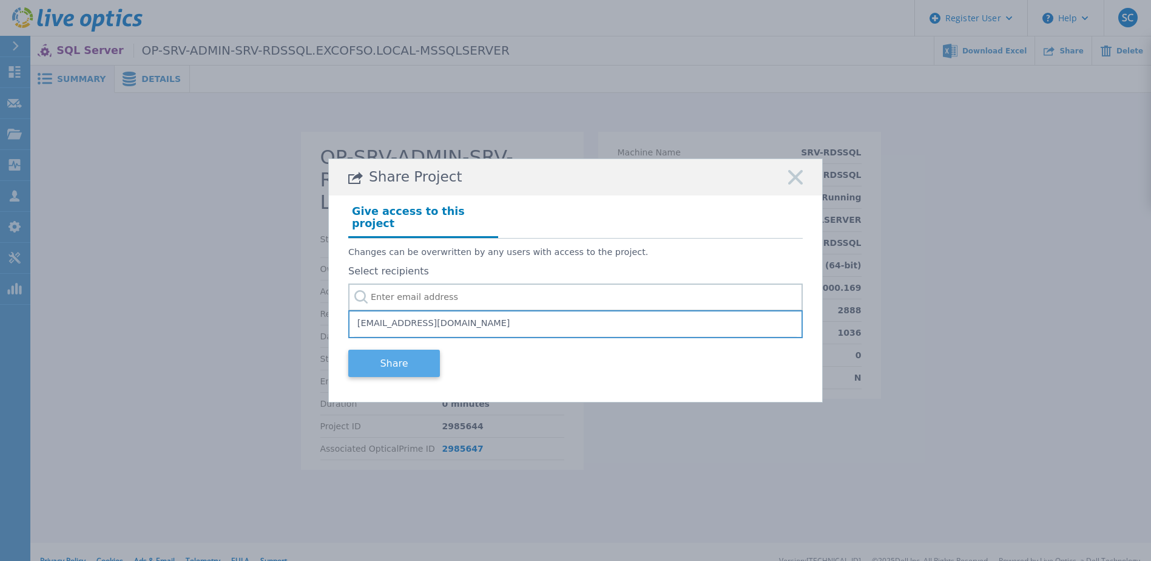
click at [385, 352] on button "Share" at bounding box center [394, 362] width 92 height 27
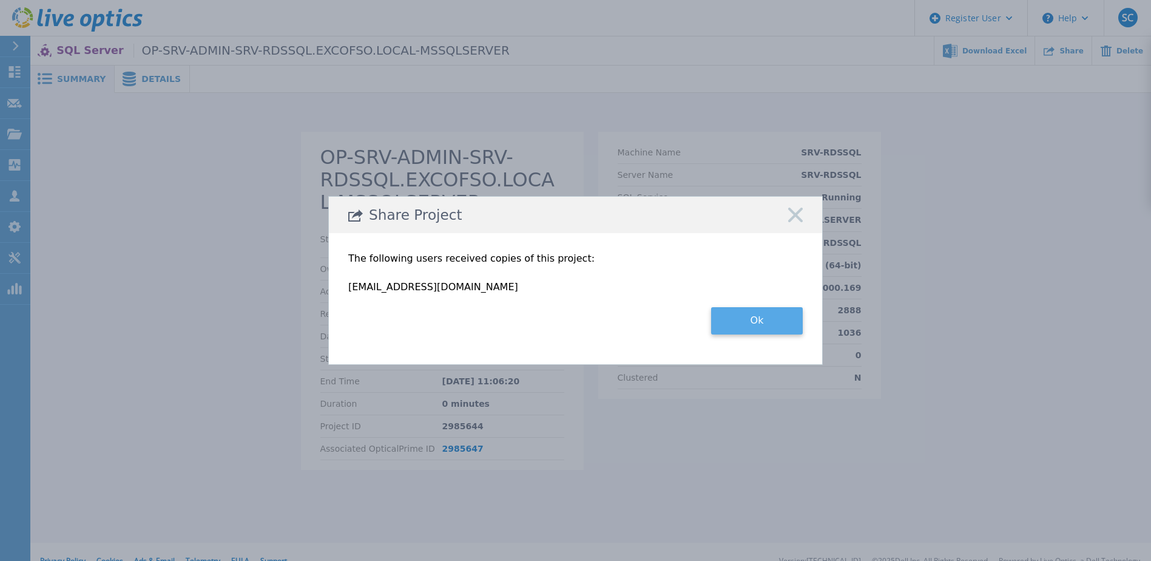
click at [743, 320] on button "Ok" at bounding box center [757, 320] width 92 height 27
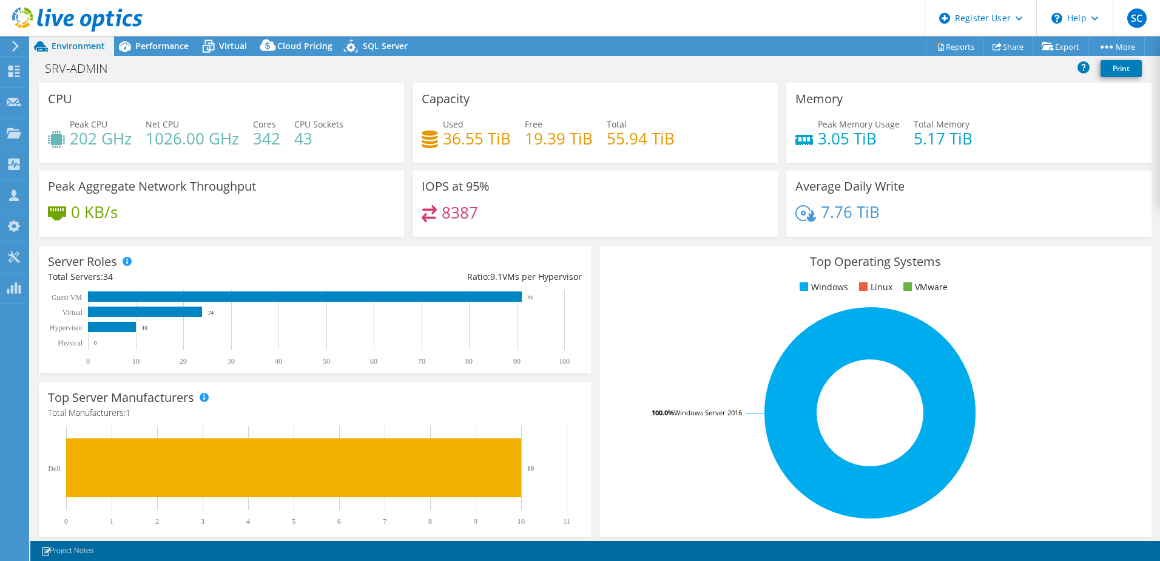
select select "USD"
click at [1008, 46] on link "Share" at bounding box center [1009, 46] width 50 height 19
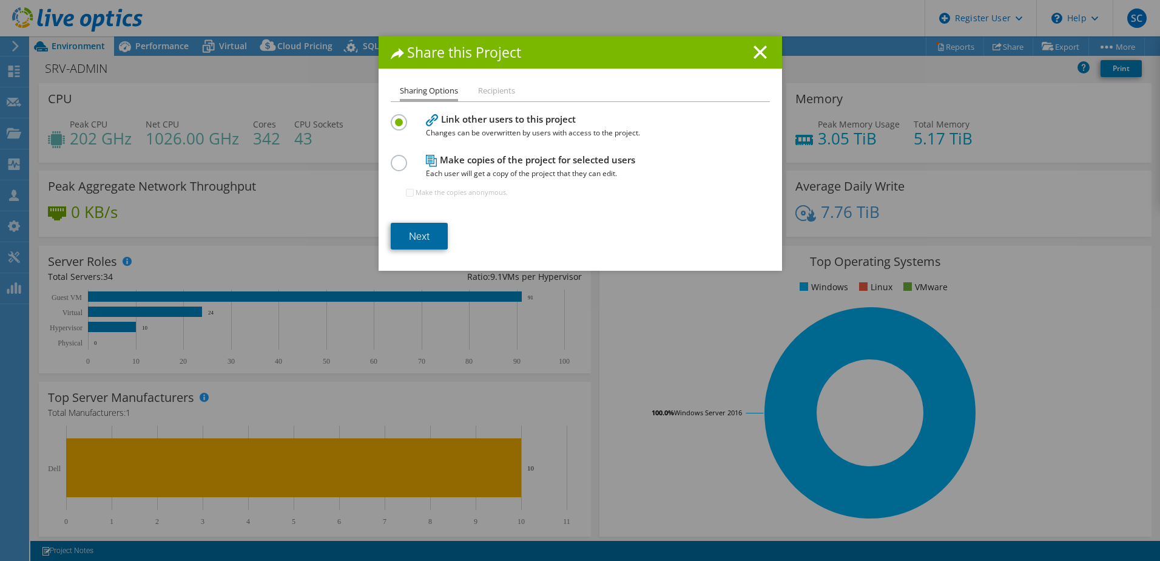
click at [419, 237] on link "Next" at bounding box center [419, 236] width 57 height 27
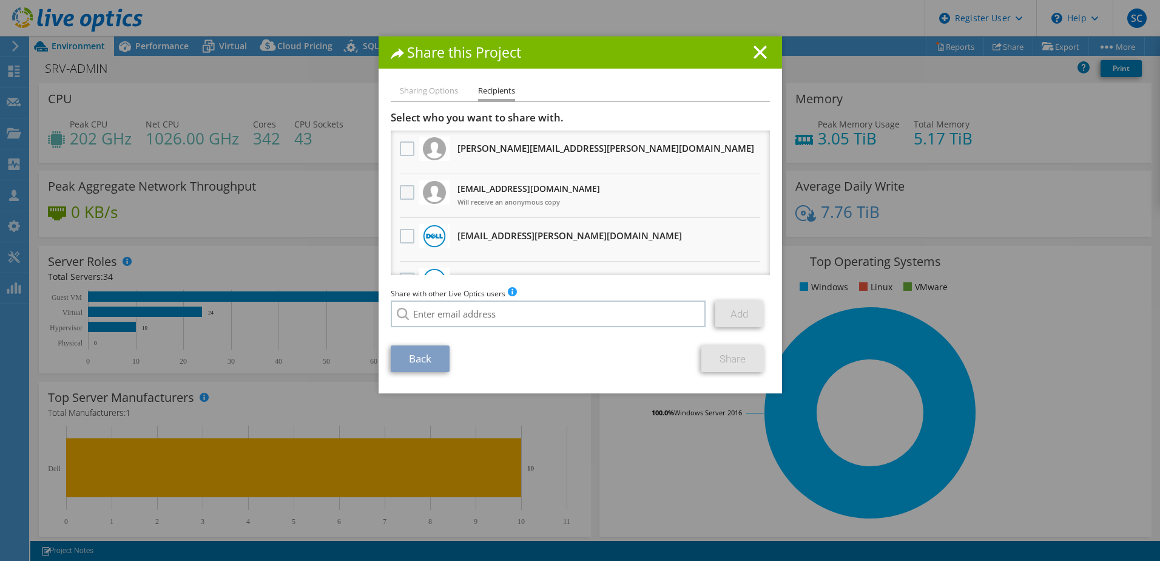
click at [405, 192] on label at bounding box center [409, 192] width 18 height 15
click at [0, 0] on input "checkbox" at bounding box center [0, 0] width 0 height 0
click at [729, 357] on link "Share" at bounding box center [732, 358] width 62 height 27
